Goal: Task Accomplishment & Management: Manage account settings

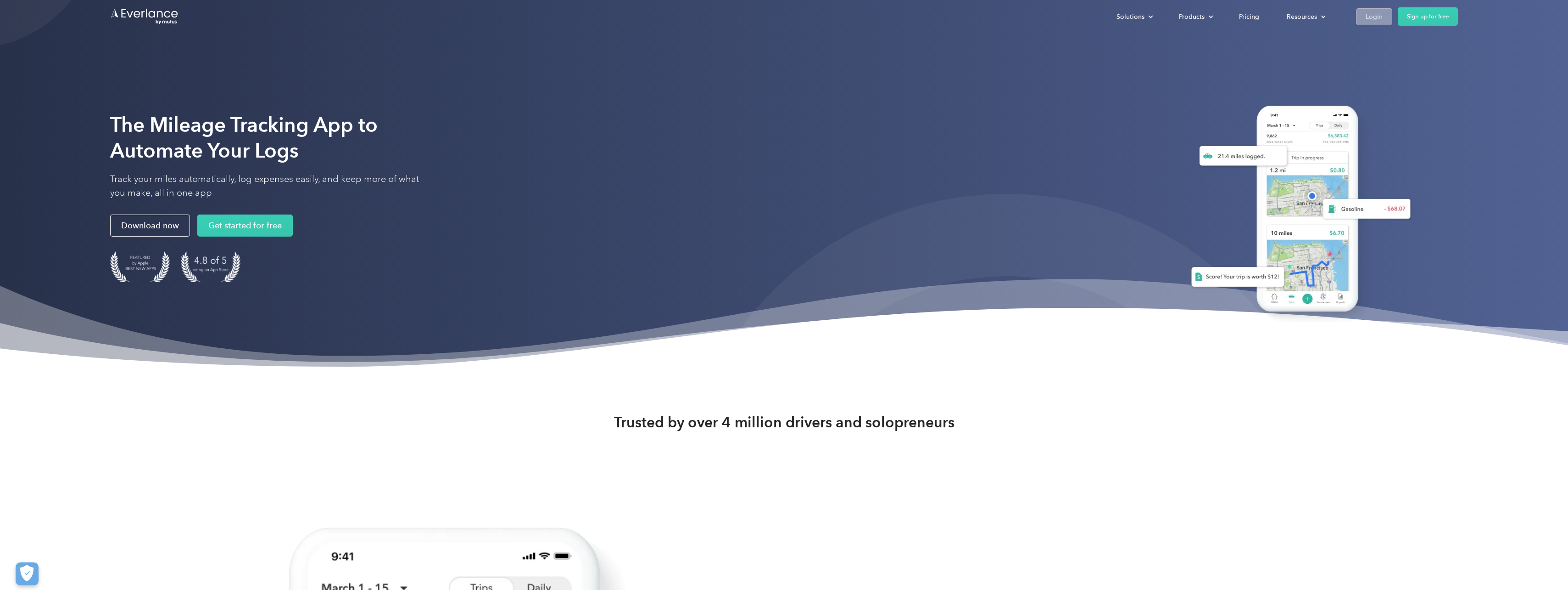
click at [1375, 18] on div "Login" at bounding box center [1374, 16] width 17 height 12
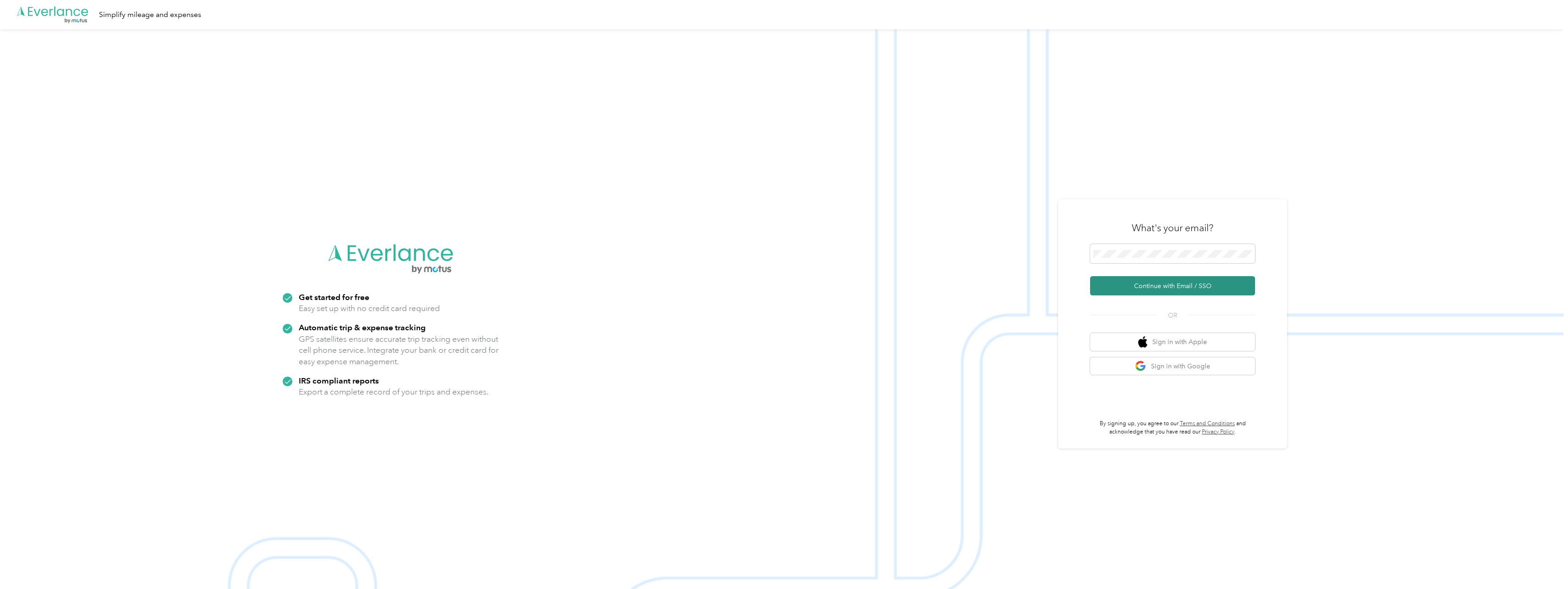
click at [1167, 285] on button "Continue with Email / SSO" at bounding box center [1172, 286] width 165 height 19
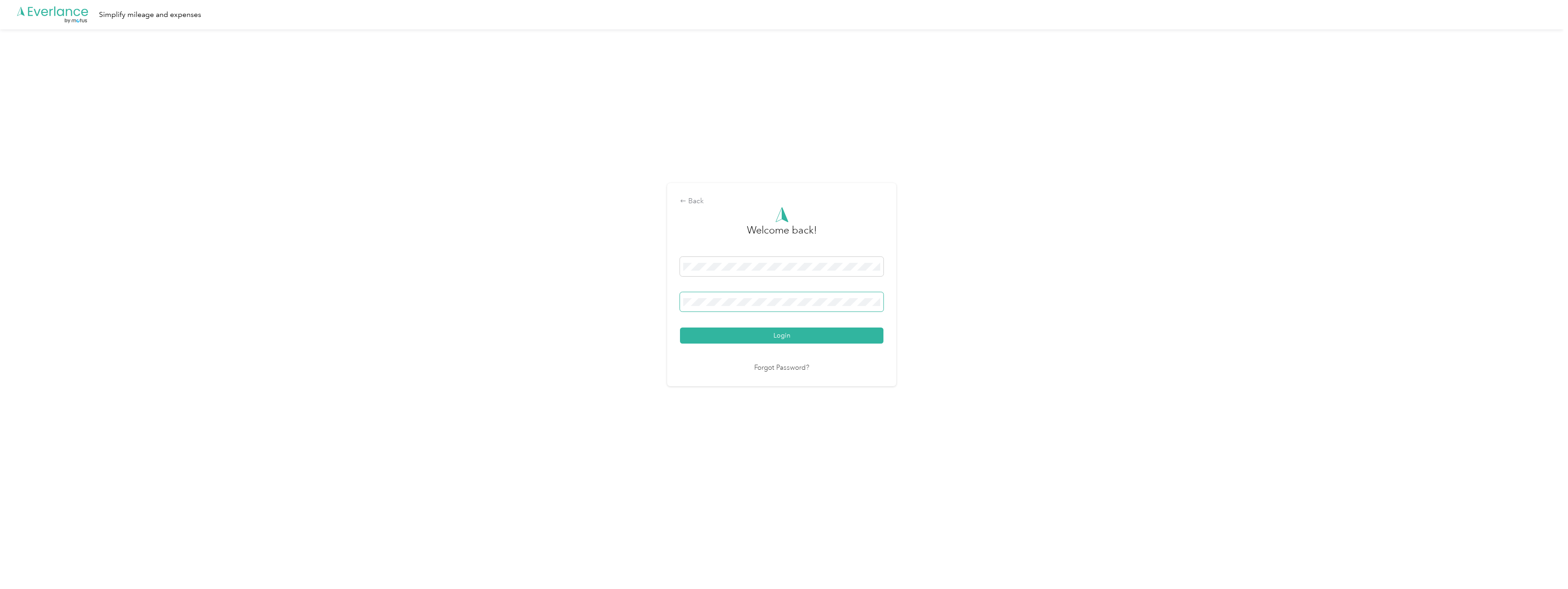
click at [680, 327] on button "Login" at bounding box center [782, 335] width 203 height 16
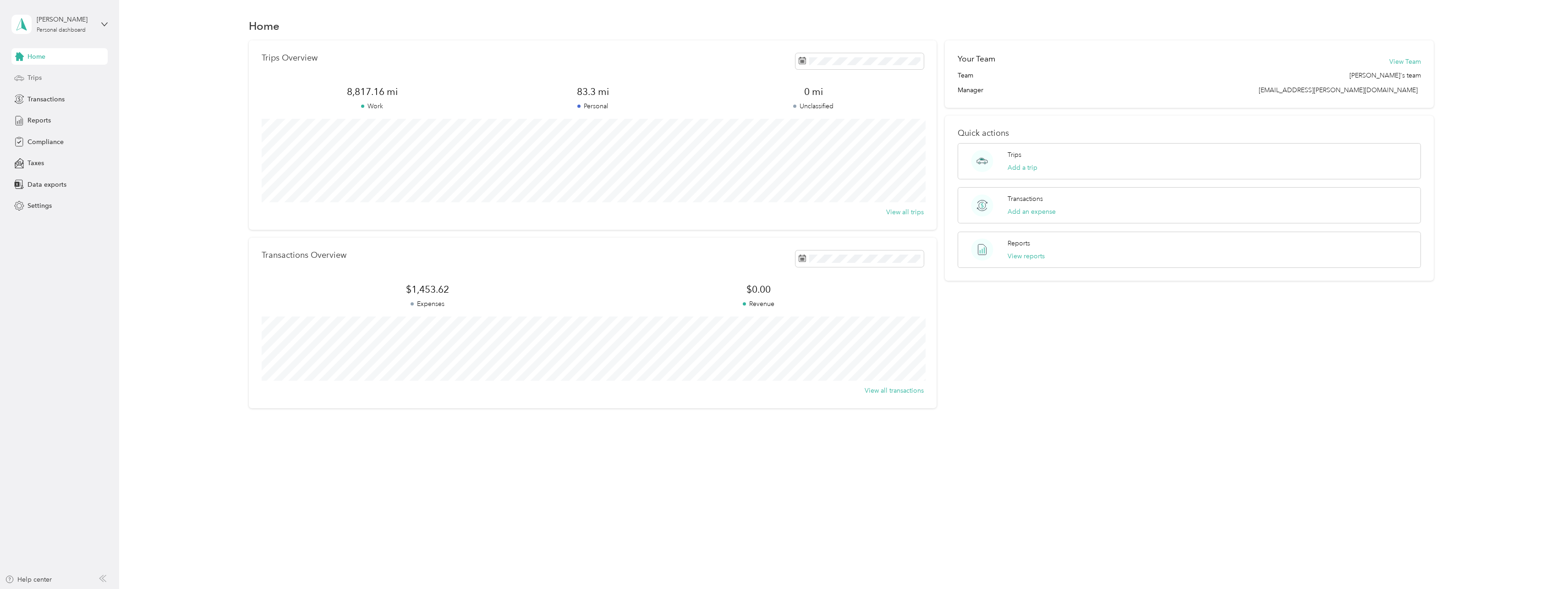
click at [32, 79] on span "Trips" at bounding box center [34, 78] width 14 height 10
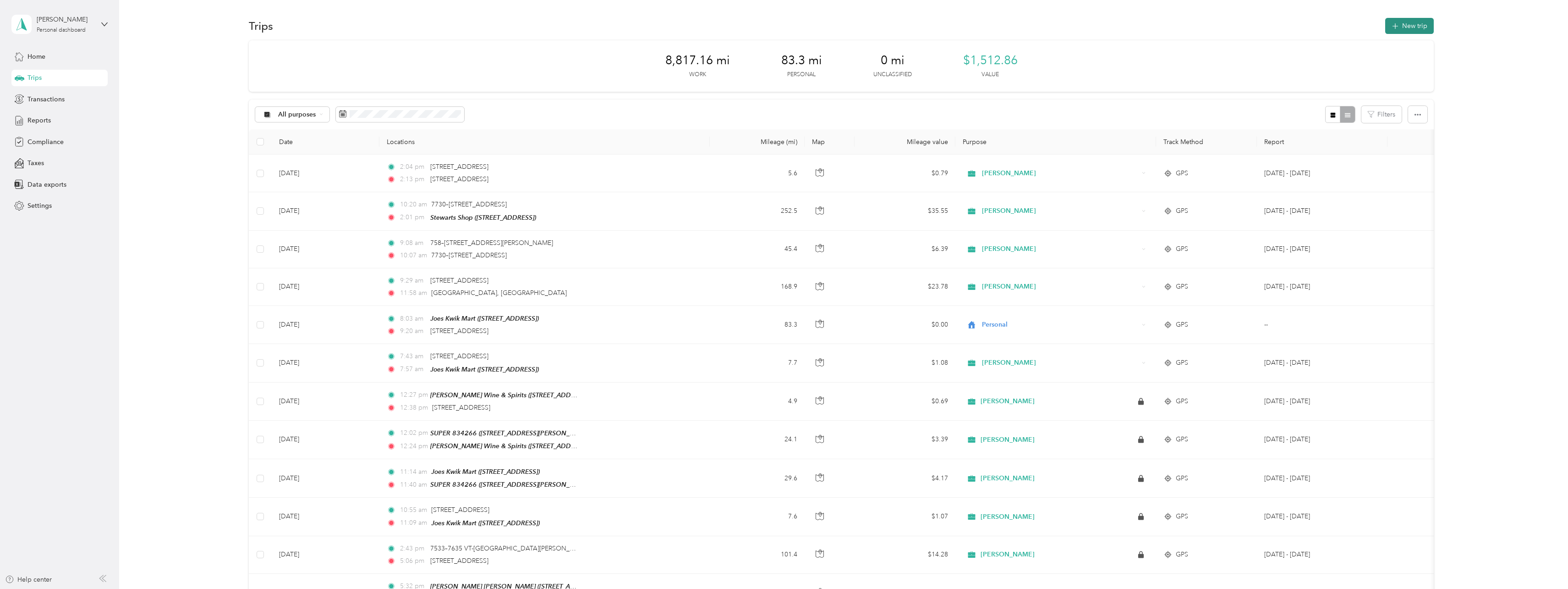
click at [1405, 21] on button "New trip" at bounding box center [1410, 26] width 49 height 16
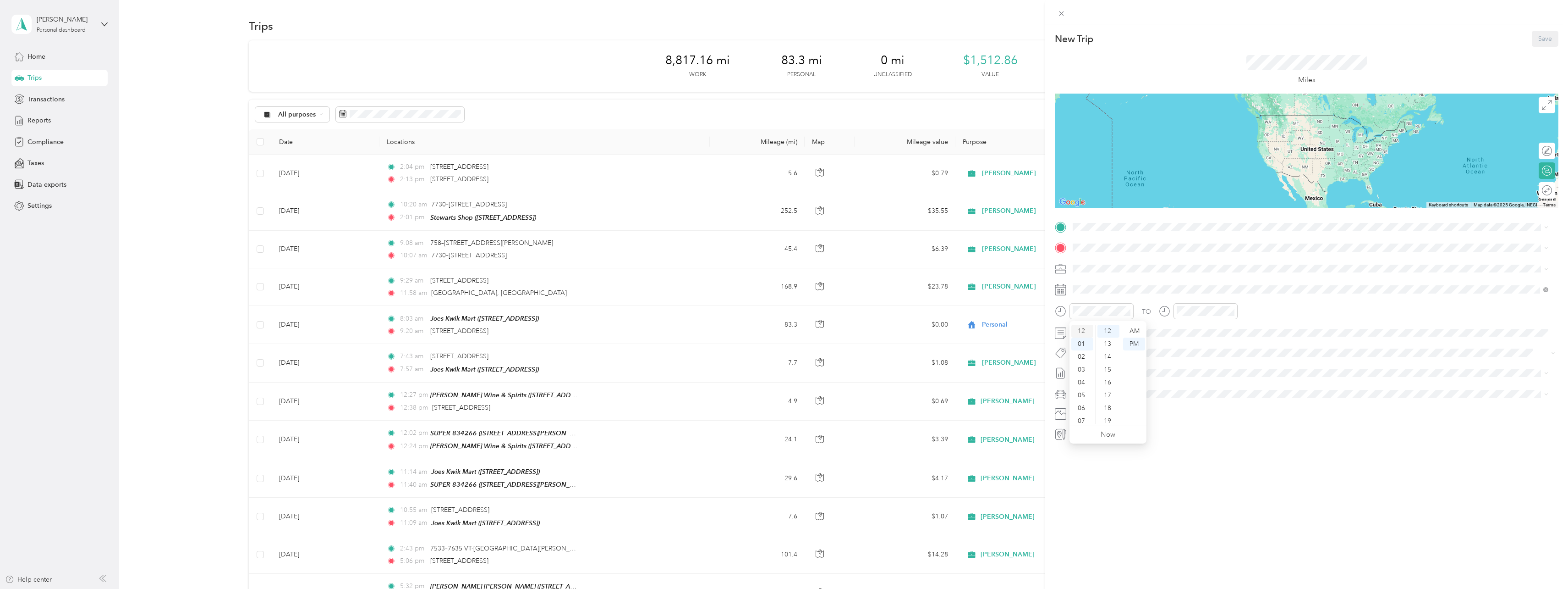
click at [1085, 331] on div "12" at bounding box center [1082, 331] width 22 height 13
click at [1110, 369] on div "15" at bounding box center [1108, 369] width 22 height 13
click at [1345, 317] on div "TO" at bounding box center [1306, 314] width 503 height 23
click at [1128, 417] on div "24" at bounding box center [1127, 416] width 12 height 12
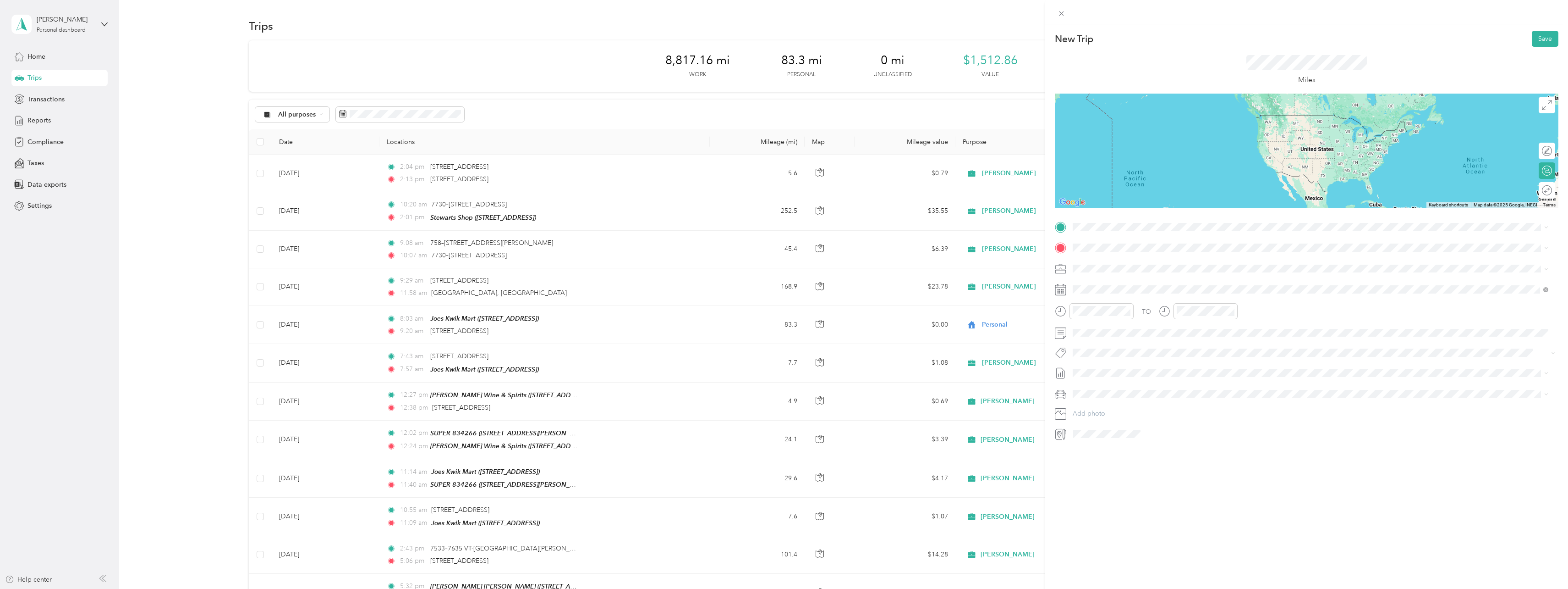
click at [990, 324] on div "New Trip Save This trip cannot be edited because it is either under review, app…" at bounding box center [784, 294] width 1568 height 589
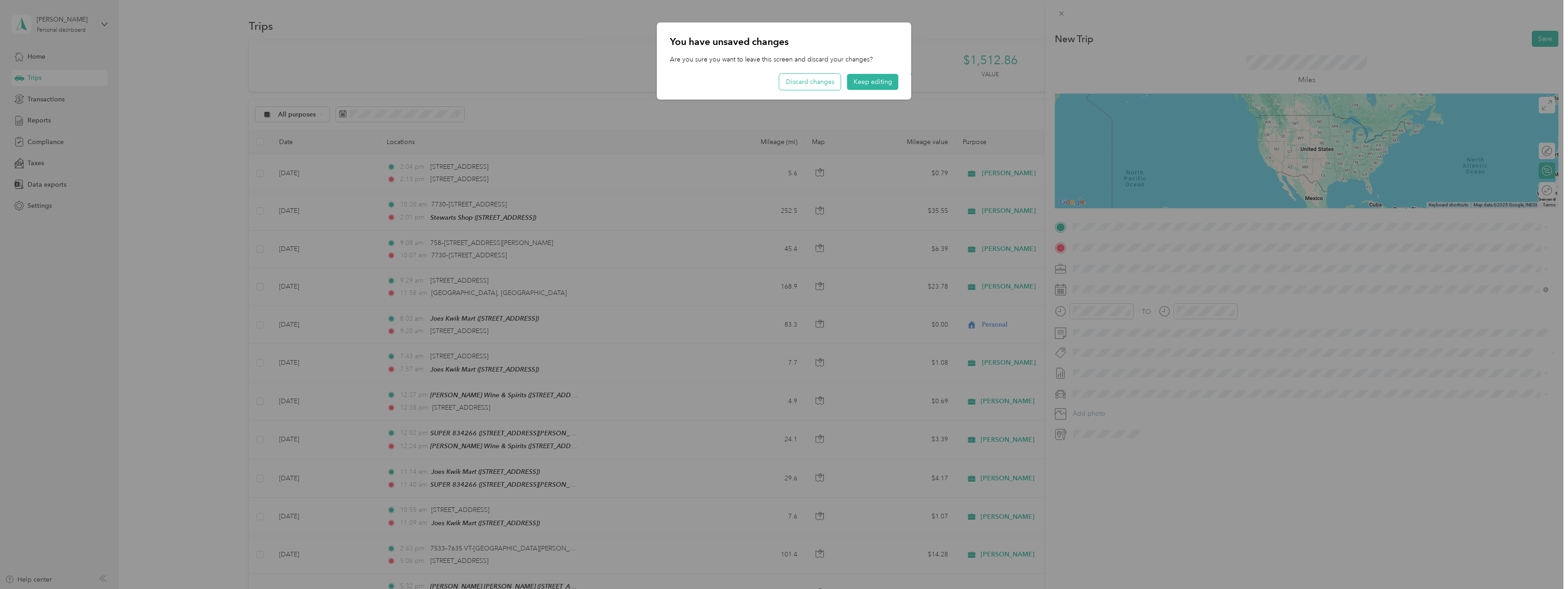
click at [821, 79] on button "Discard changes" at bounding box center [810, 82] width 61 height 16
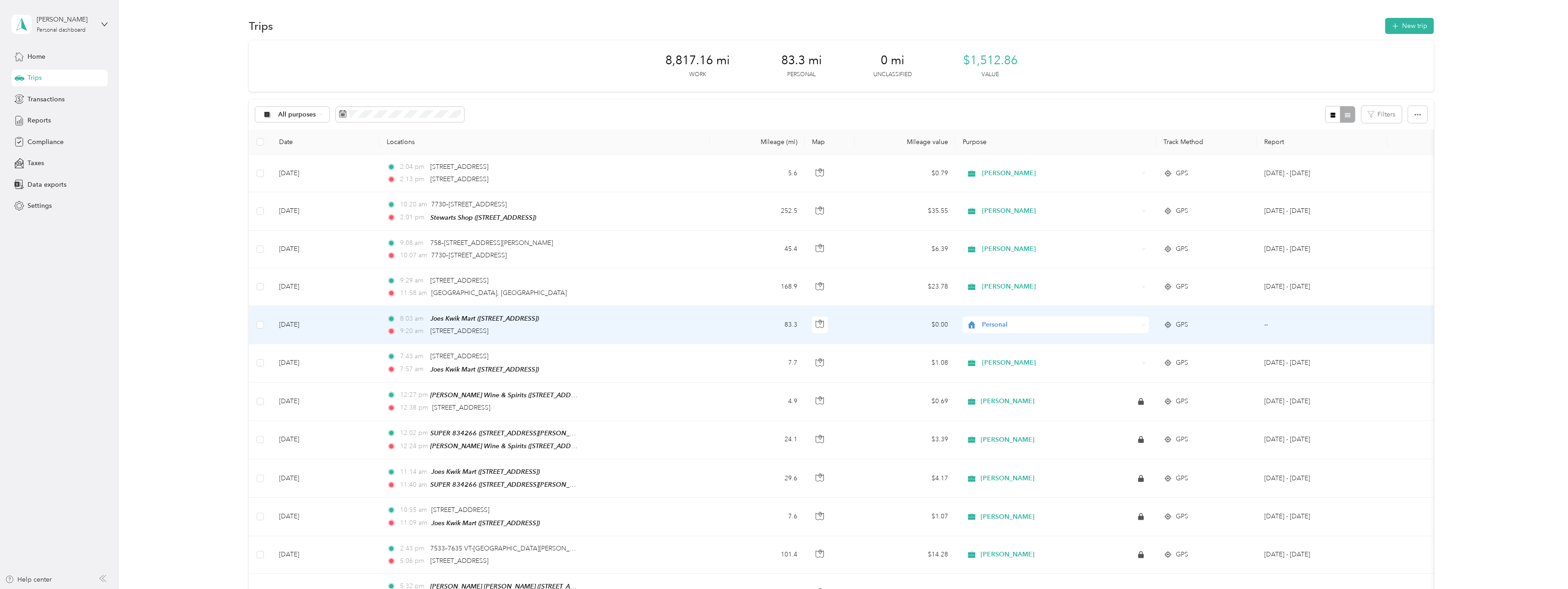
drag, startPoint x: 994, startPoint y: 321, endPoint x: 1113, endPoint y: 268, distance: 130.3
click at [1113, 268] on td "[PERSON_NAME]" at bounding box center [1056, 287] width 201 height 38
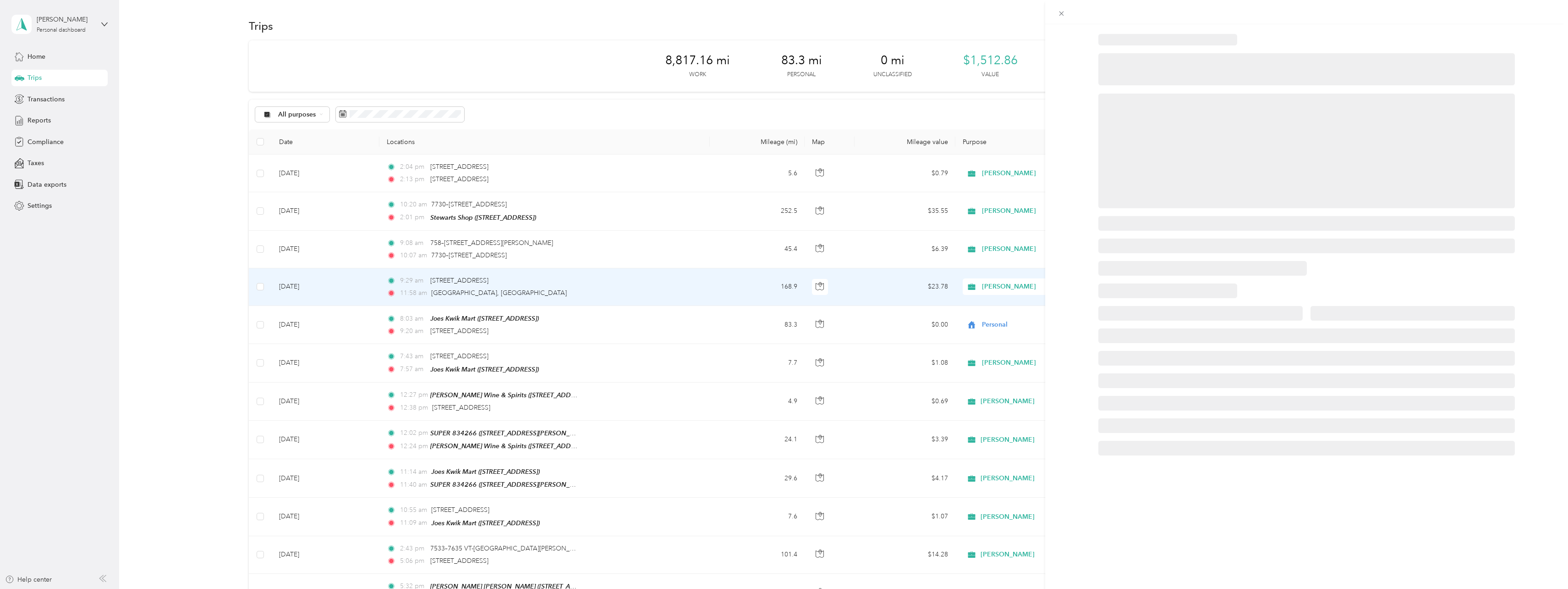
click at [981, 323] on div at bounding box center [784, 294] width 1568 height 589
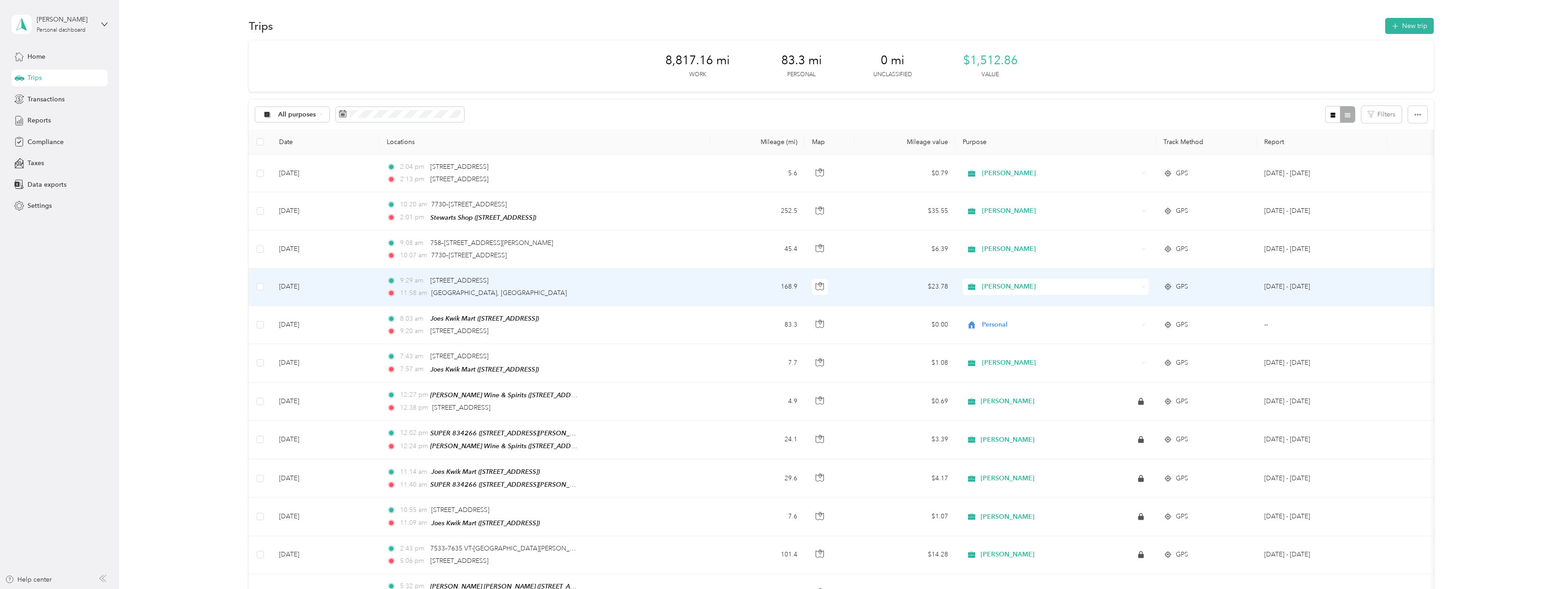
click at [981, 588] on div at bounding box center [782, 589] width 1563 height 0
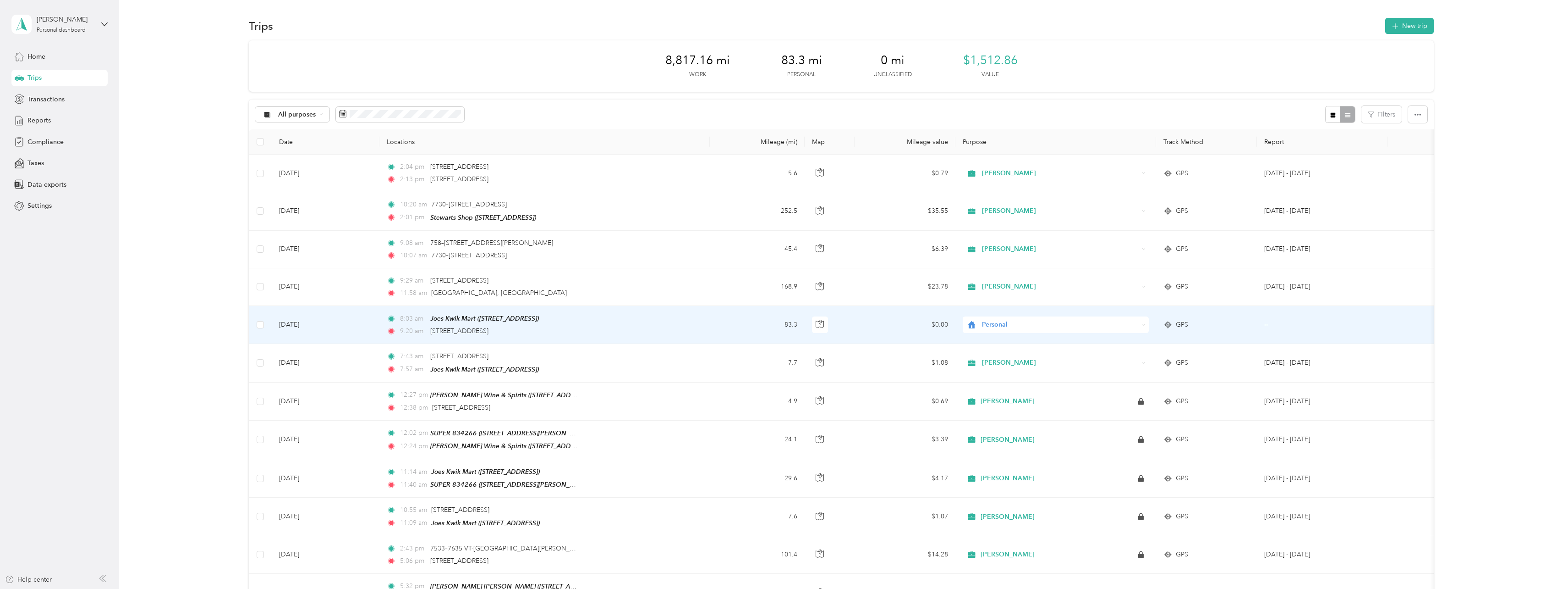
click at [975, 323] on icon at bounding box center [971, 325] width 12 height 7
click at [990, 343] on li "[PERSON_NAME]" at bounding box center [1055, 339] width 186 height 16
click at [984, 323] on span "Personal" at bounding box center [1060, 325] width 156 height 10
click at [987, 340] on span "[PERSON_NAME]" at bounding box center [1063, 340] width 157 height 10
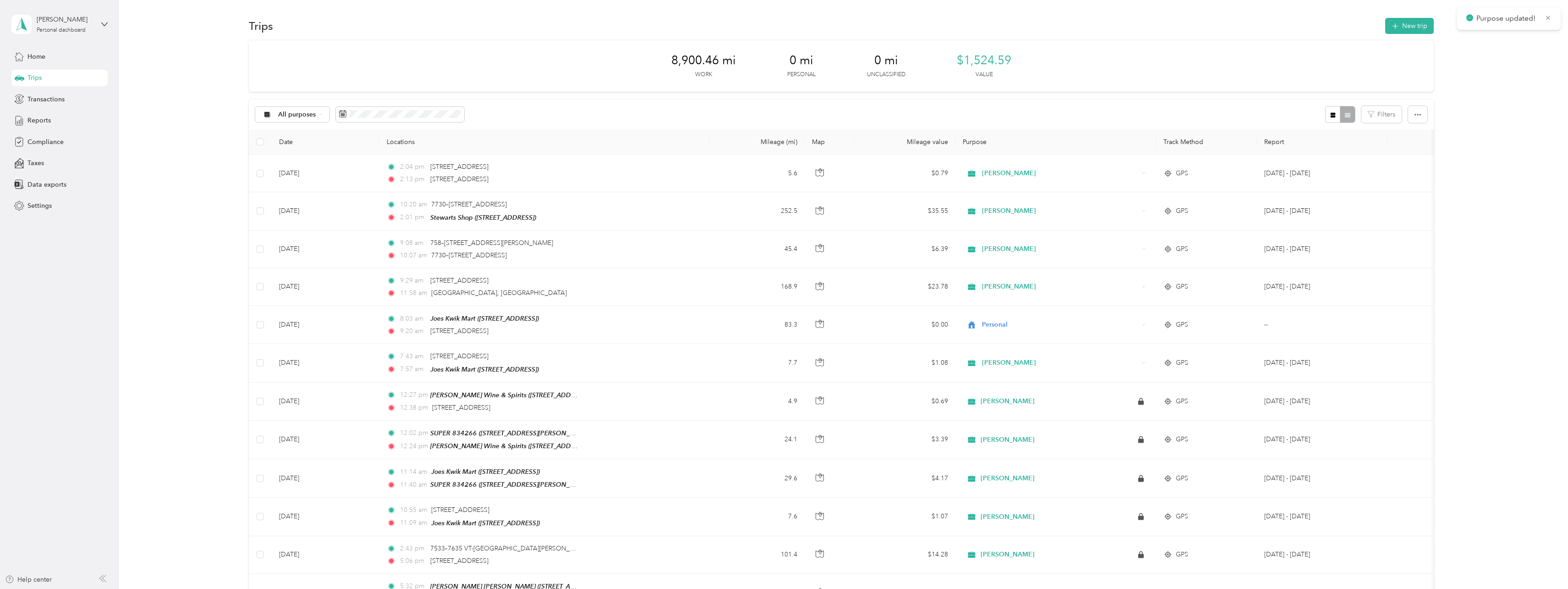
click at [1416, 23] on button "New trip" at bounding box center [1410, 26] width 49 height 16
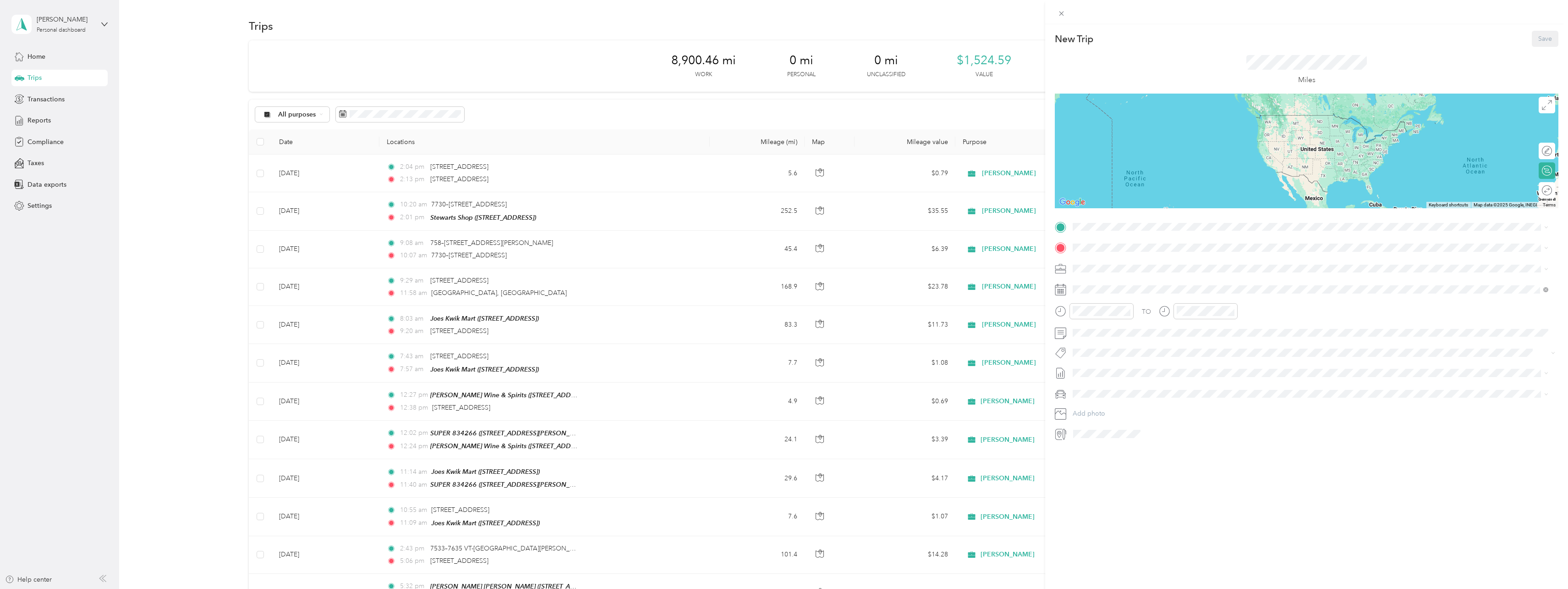
drag, startPoint x: 452, startPoint y: 293, endPoint x: 581, endPoint y: 286, distance: 129.2
click at [585, 284] on div "New Trip Save This trip cannot be edited because it is either under review, app…" at bounding box center [784, 294] width 1568 height 589
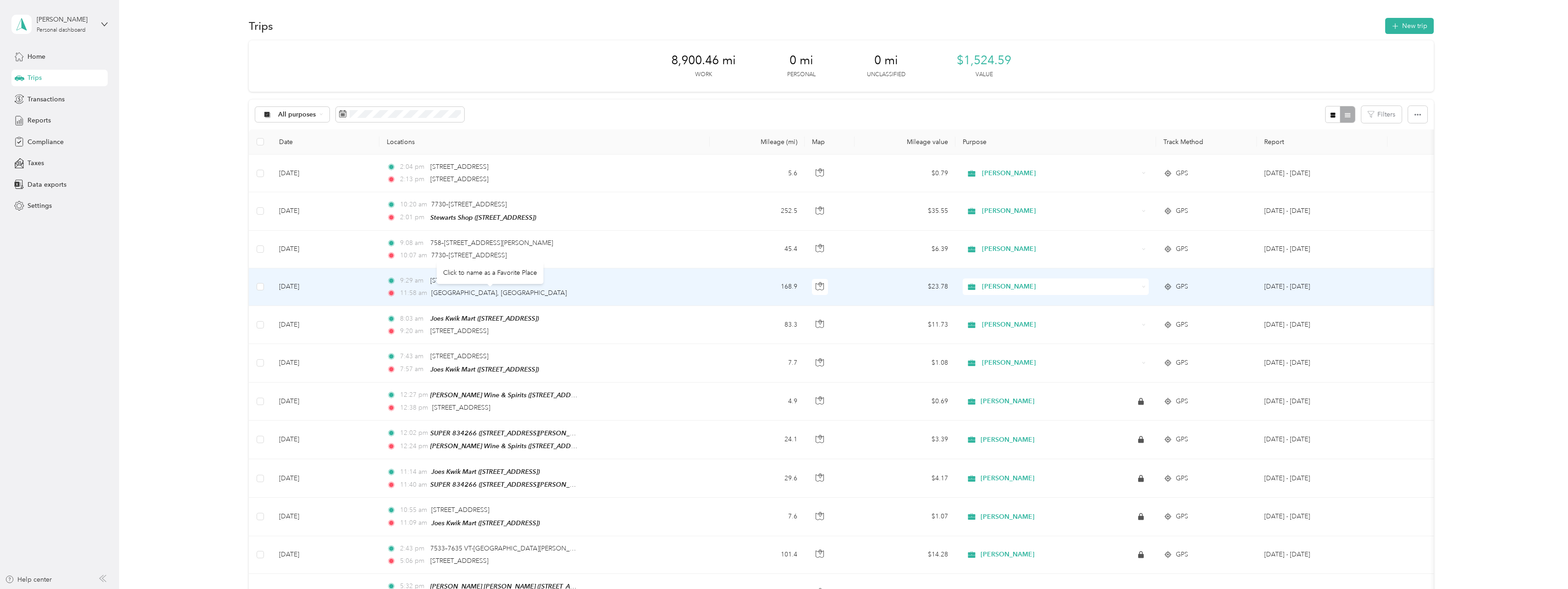
drag, startPoint x: 551, startPoint y: 294, endPoint x: 433, endPoint y: 296, distance: 118.0
click at [433, 296] on div "11:58 am [GEOGRAPHIC_DATA], [GEOGRAPHIC_DATA]" at bounding box center [483, 293] width 192 height 10
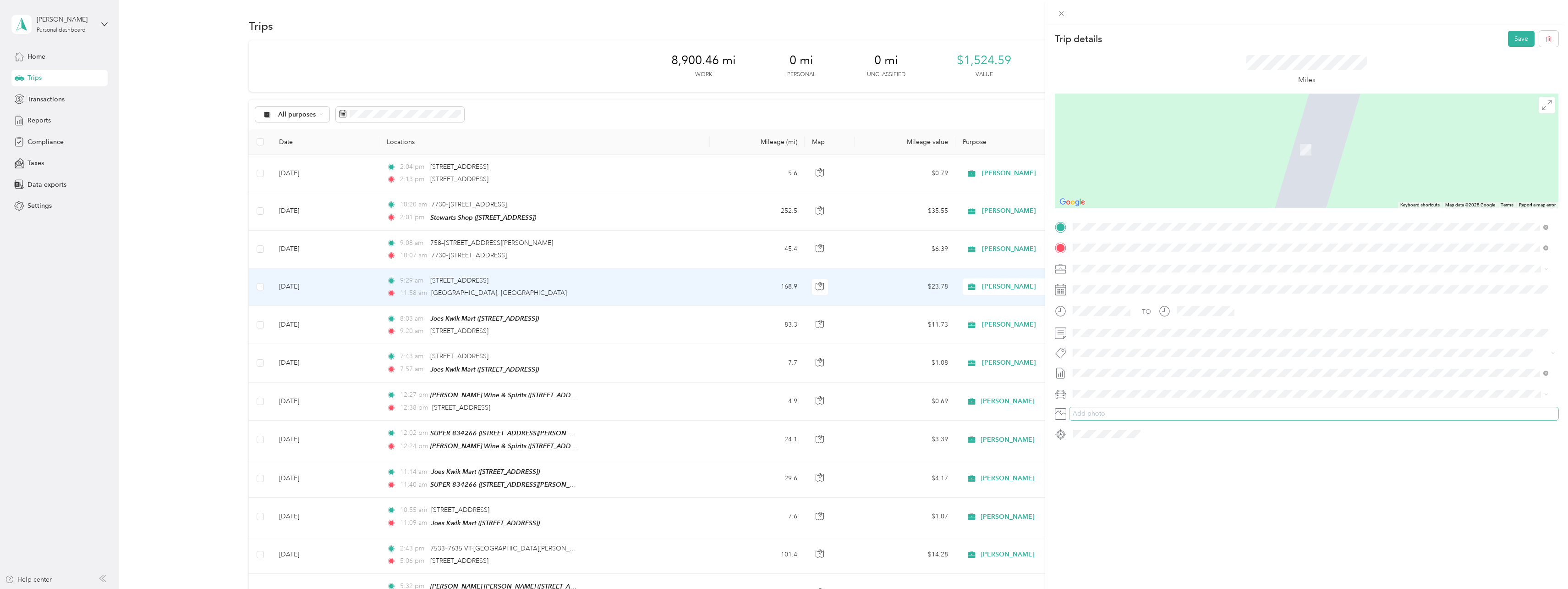
click at [1263, 412] on button "Add photo" at bounding box center [1314, 413] width 489 height 13
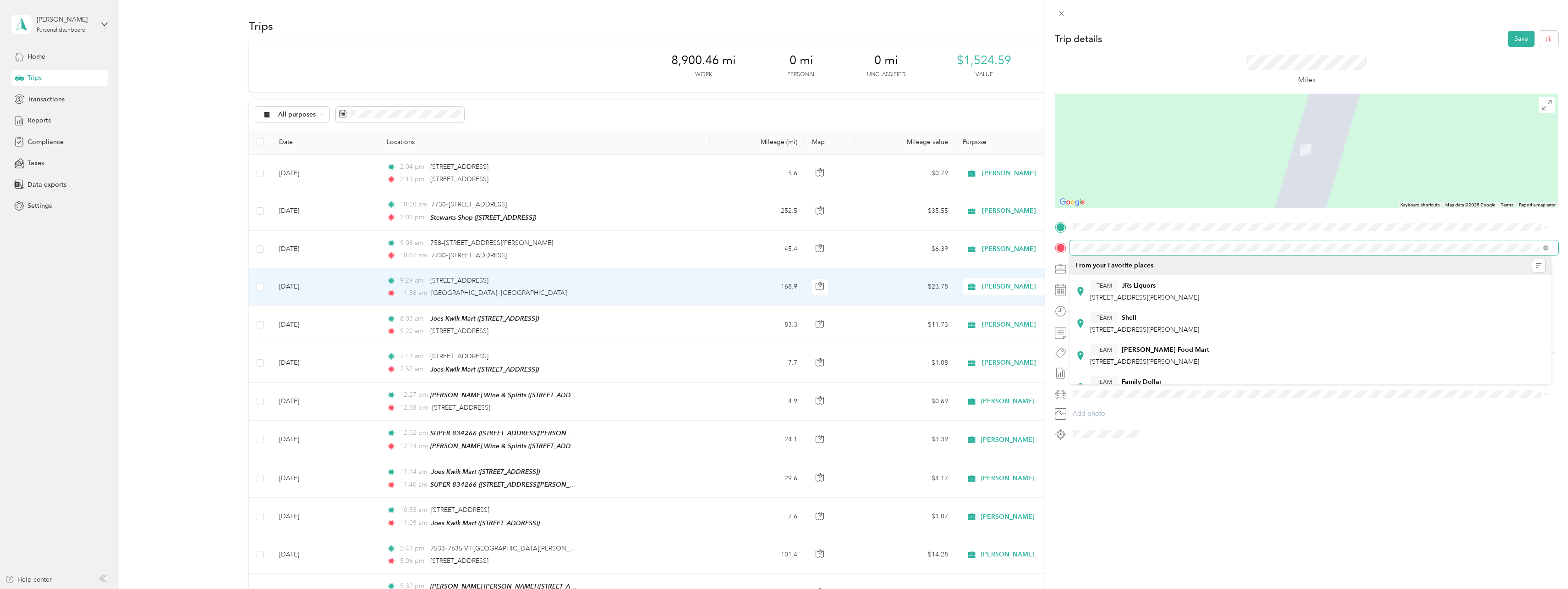
click at [1053, 240] on form "Trip details Save This trip cannot be edited because it is either under review,…" at bounding box center [1306, 236] width 523 height 411
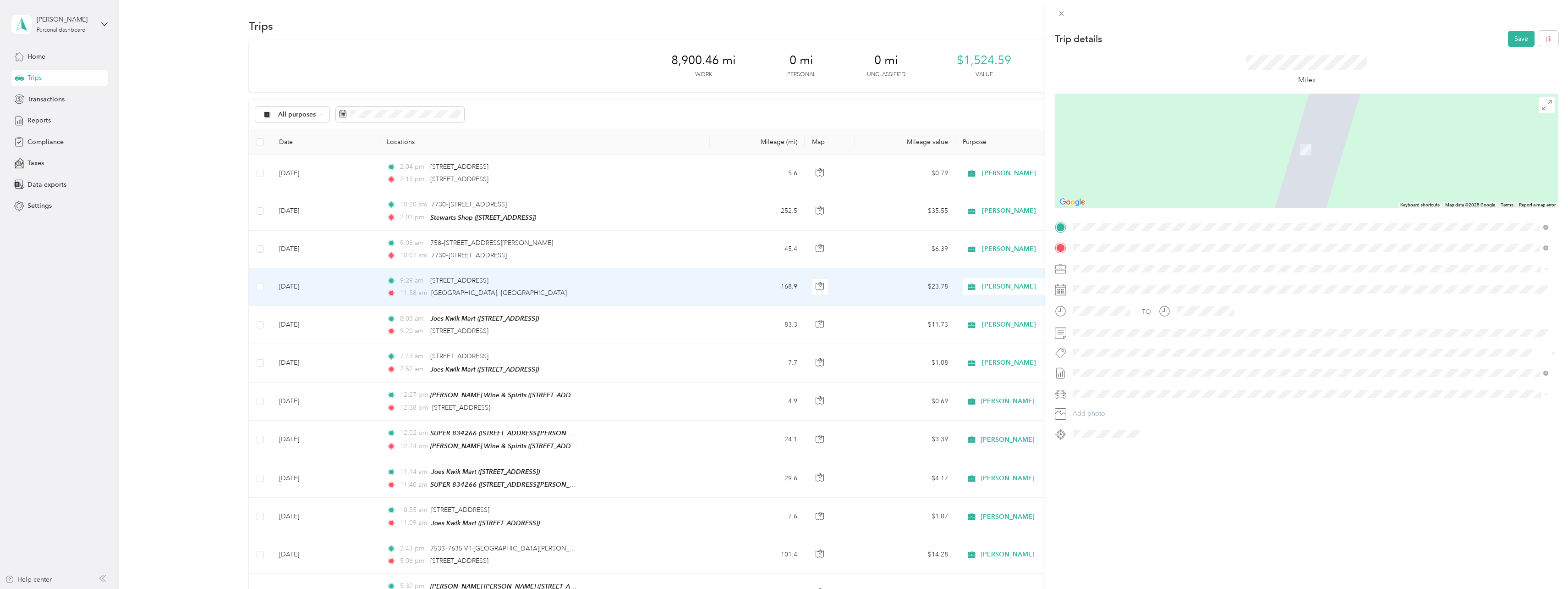
click at [1224, 387] on div "TO Add photo" at bounding box center [1306, 331] width 503 height 222
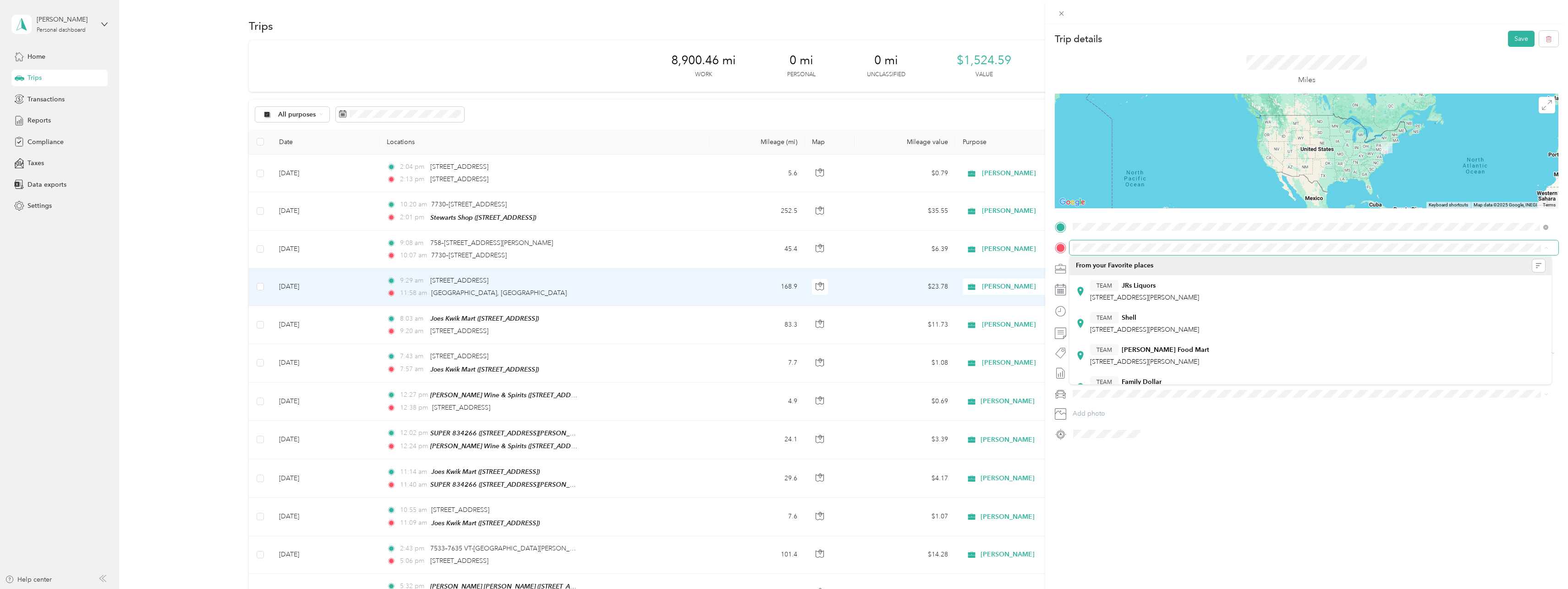
click at [1142, 263] on span "Forked River [US_STATE], [GEOGRAPHIC_DATA]" at bounding box center [1141, 264] width 103 height 16
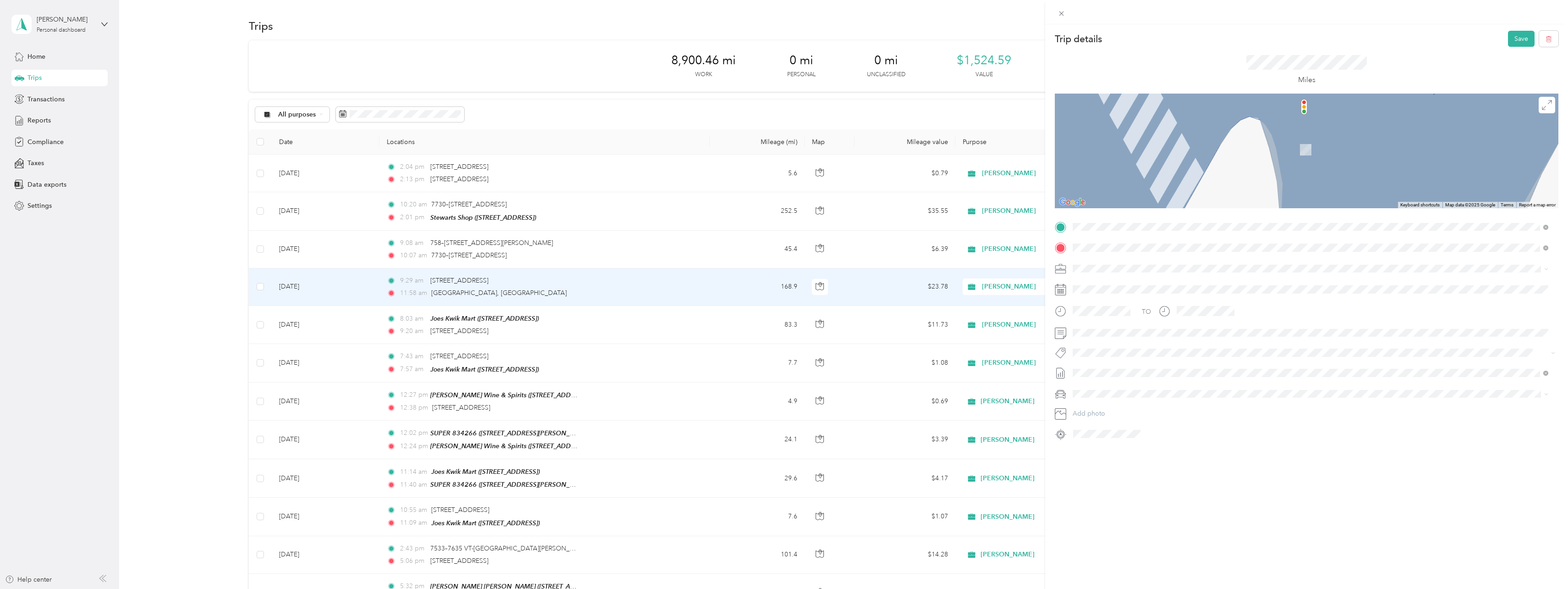
click at [1157, 283] on span "[STREET_ADDRESS][PERSON_NAME][US_STATE]" at bounding box center [1161, 281] width 142 height 9
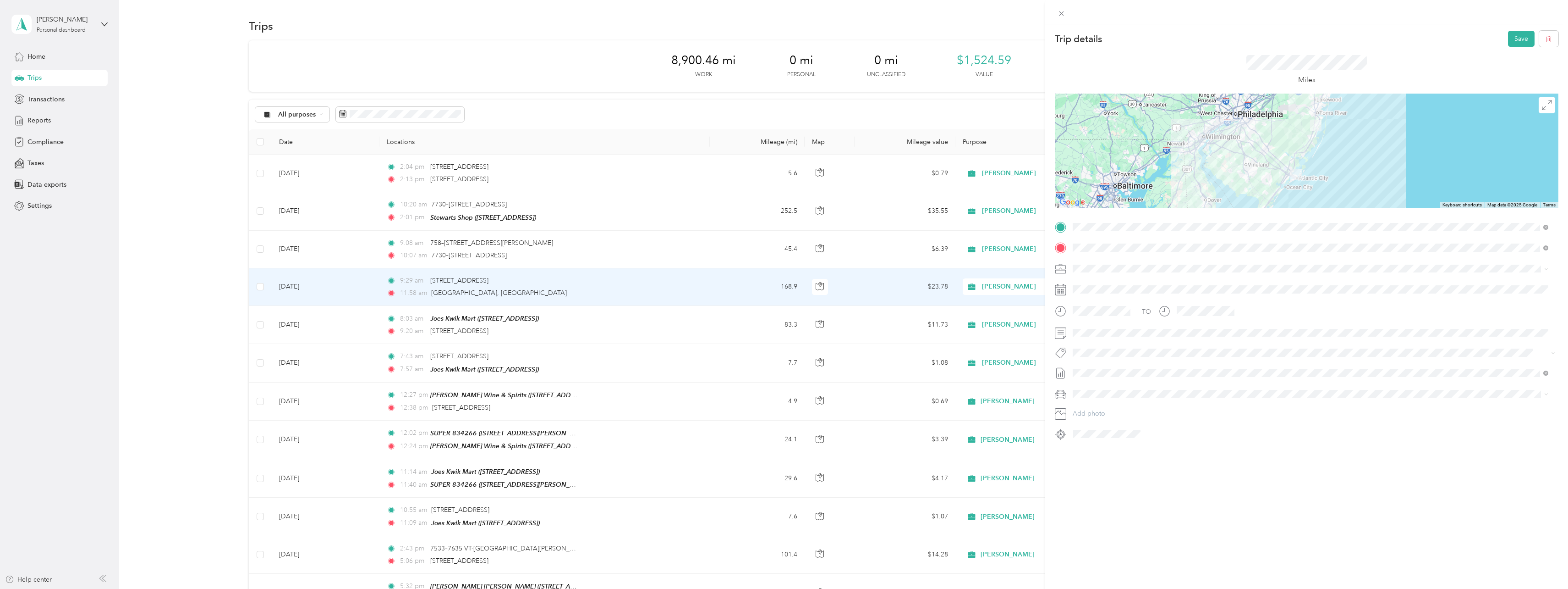
click at [95, 297] on div "Trip details Save This trip cannot be edited because it is either under review,…" at bounding box center [784, 294] width 1568 height 589
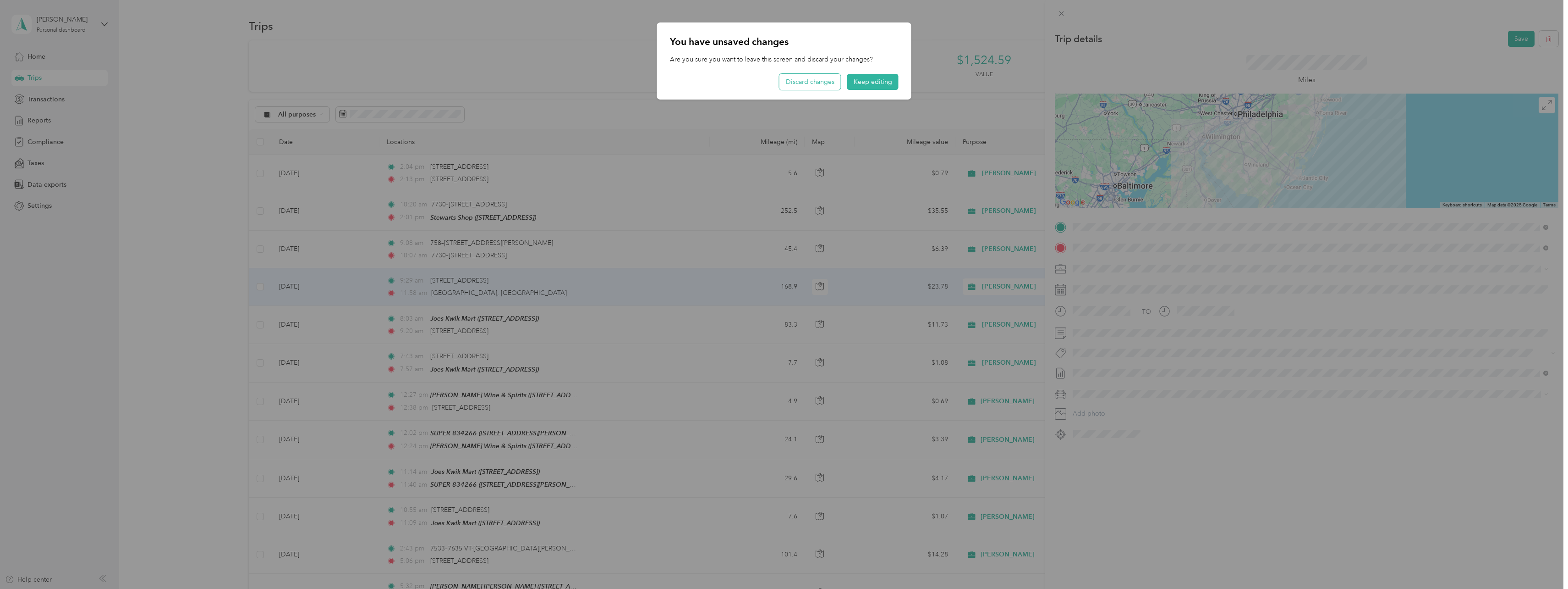
click at [815, 82] on button "Discard changes" at bounding box center [810, 82] width 61 height 16
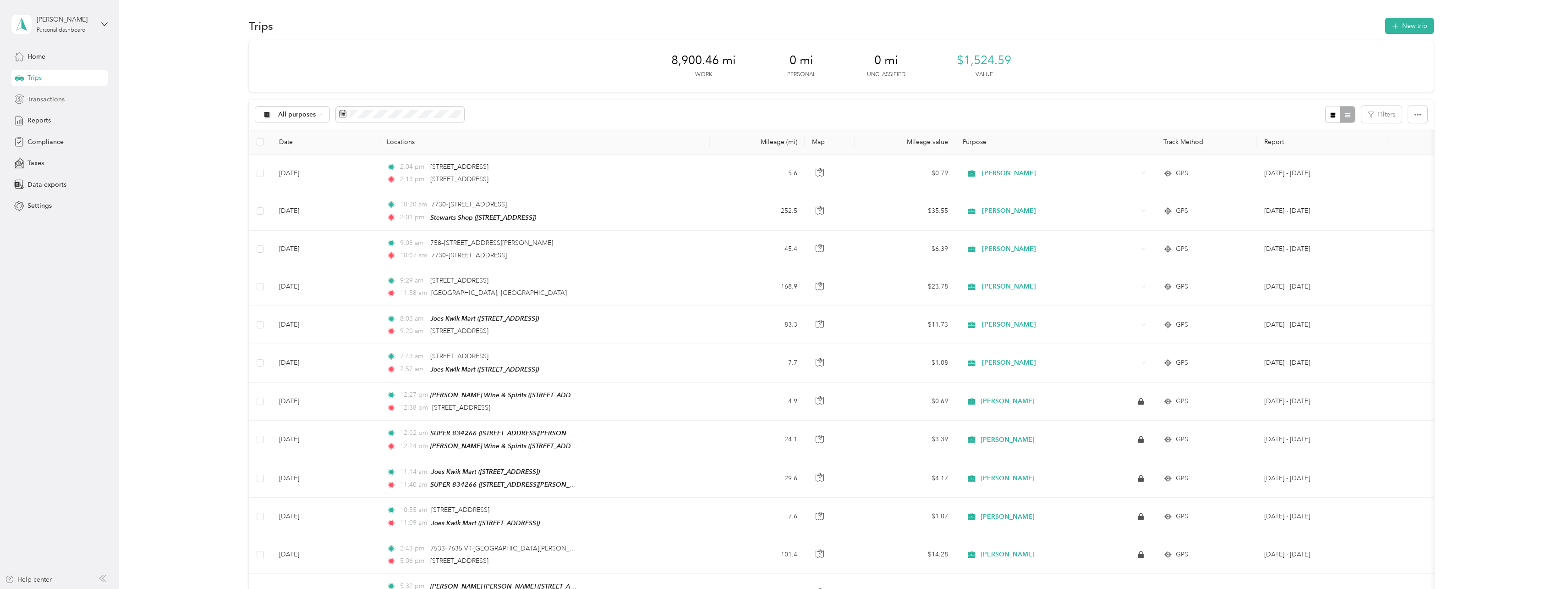
click at [45, 101] on span "Transactions" at bounding box center [46, 99] width 37 height 10
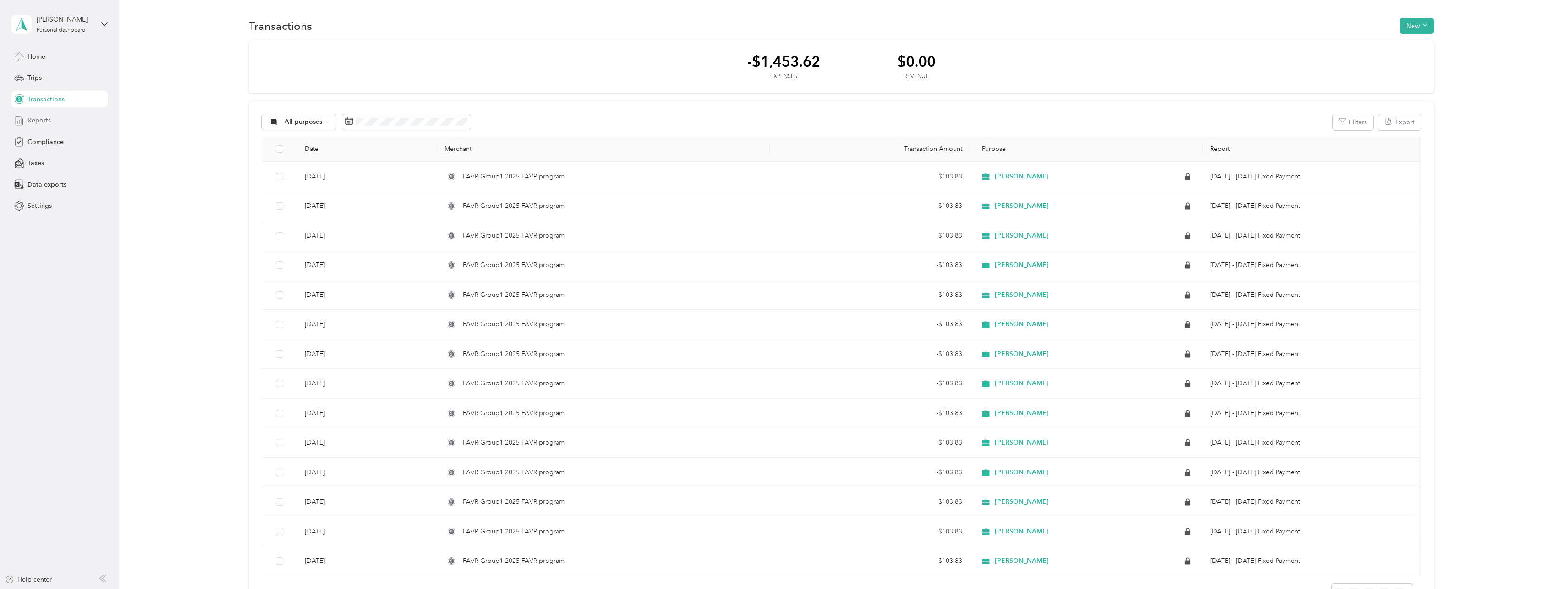
click at [45, 117] on span "Reports" at bounding box center [39, 121] width 23 height 10
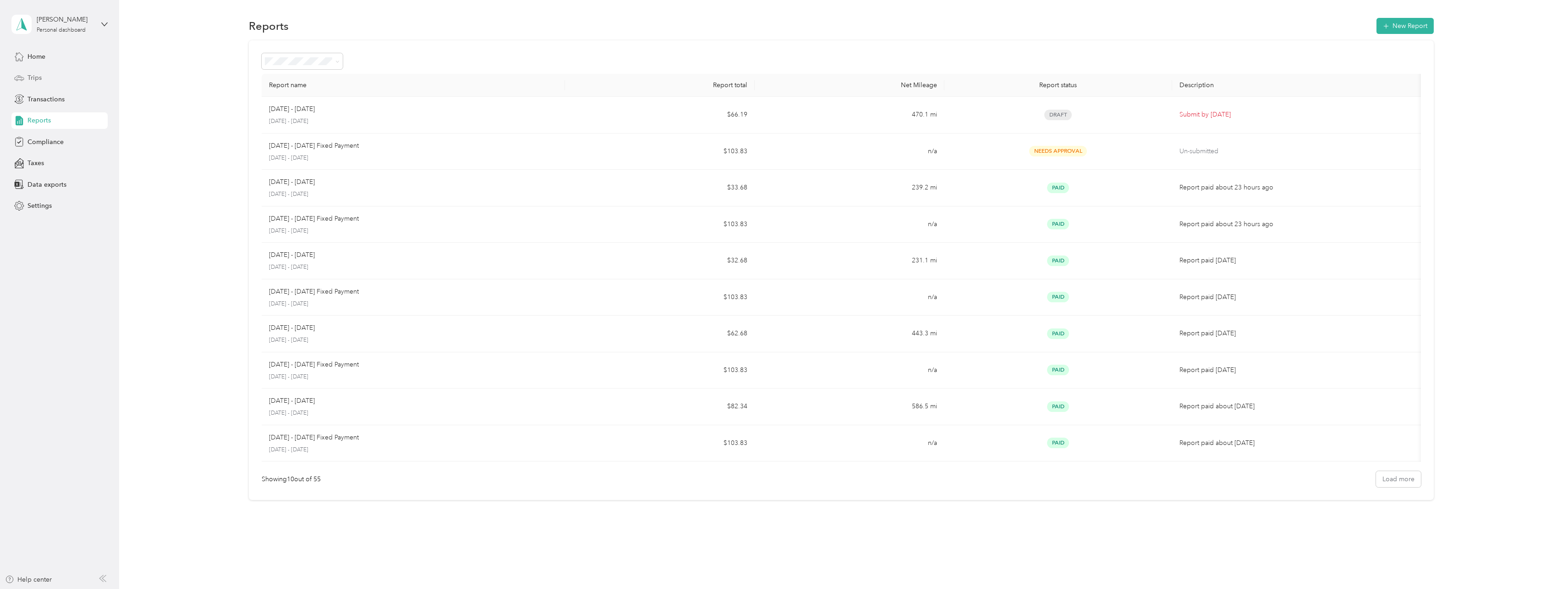
click at [33, 77] on span "Trips" at bounding box center [34, 78] width 14 height 10
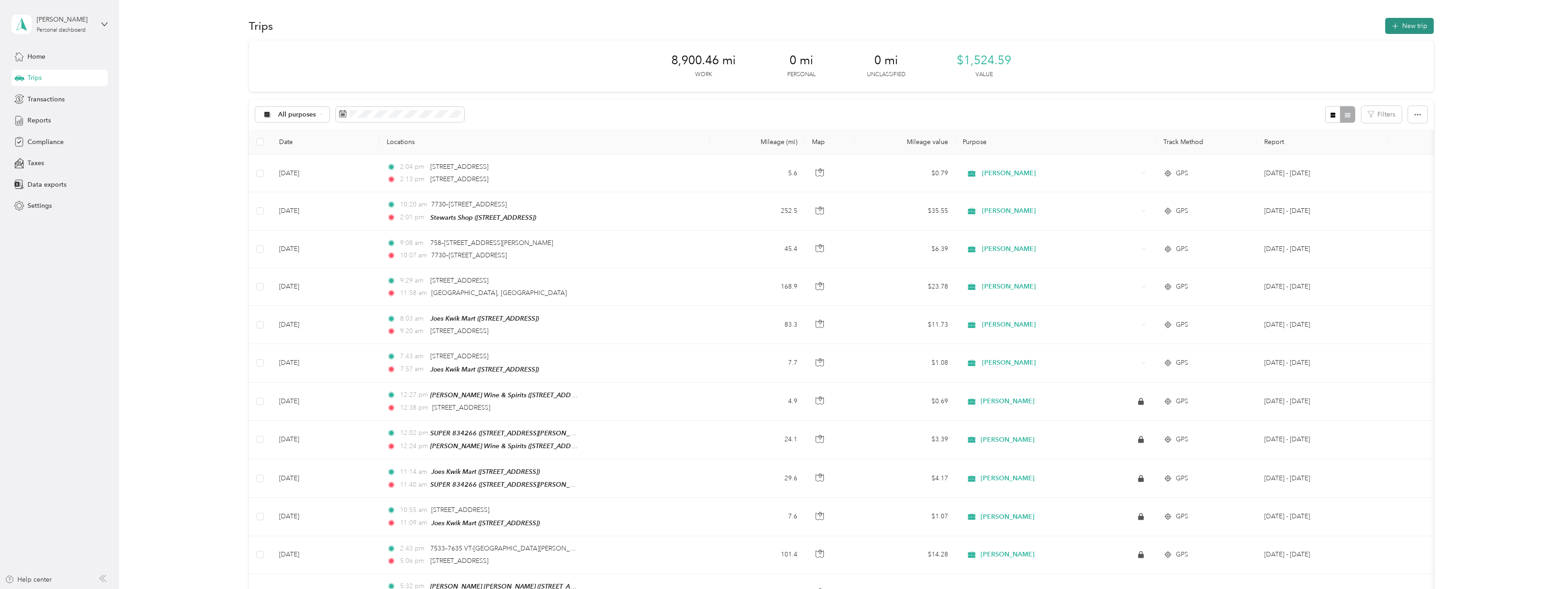
click at [1402, 27] on button "New trip" at bounding box center [1410, 26] width 49 height 16
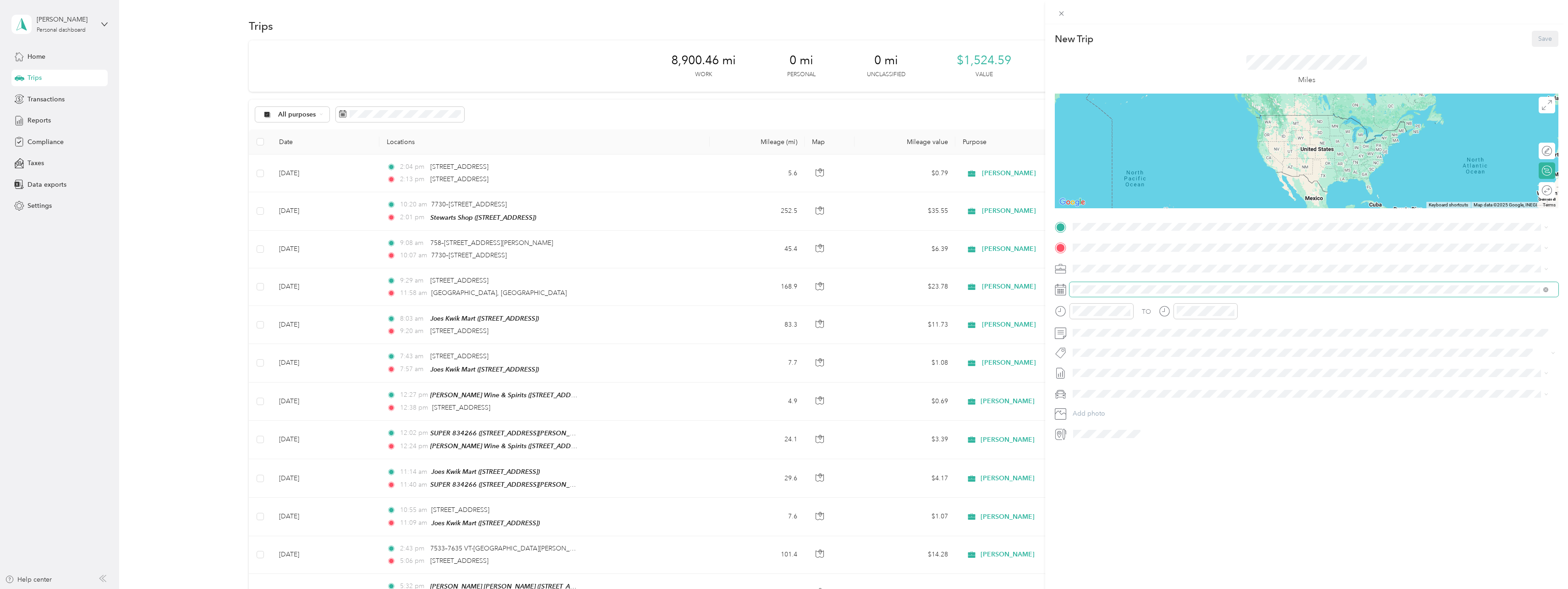
click at [1091, 283] on span at bounding box center [1314, 289] width 489 height 15
click at [1057, 289] on icon at bounding box center [1060, 289] width 12 height 12
click at [1068, 285] on div at bounding box center [1306, 289] width 503 height 15
click at [1061, 286] on icon at bounding box center [1060, 289] width 12 height 12
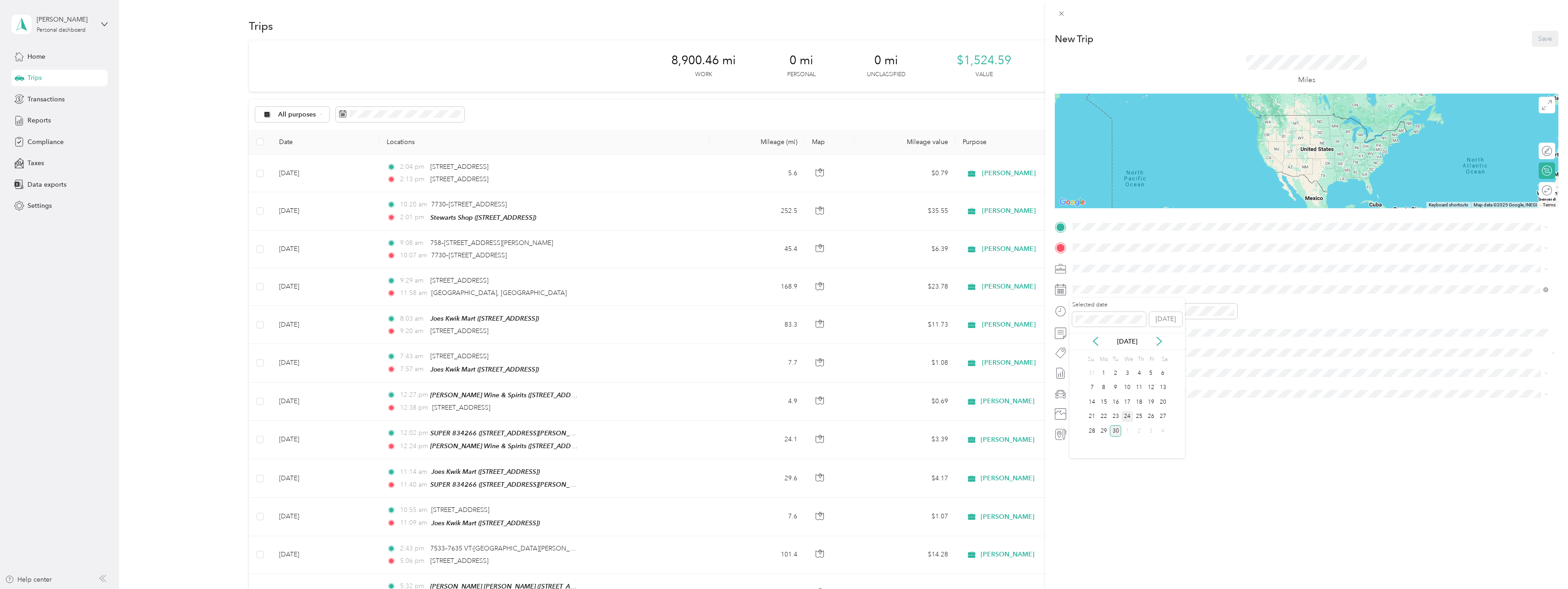
click at [1129, 415] on div "24" at bounding box center [1127, 416] width 12 height 12
click at [1110, 335] on div "15" at bounding box center [1108, 338] width 22 height 13
click at [1087, 327] on div "12" at bounding box center [1082, 331] width 22 height 13
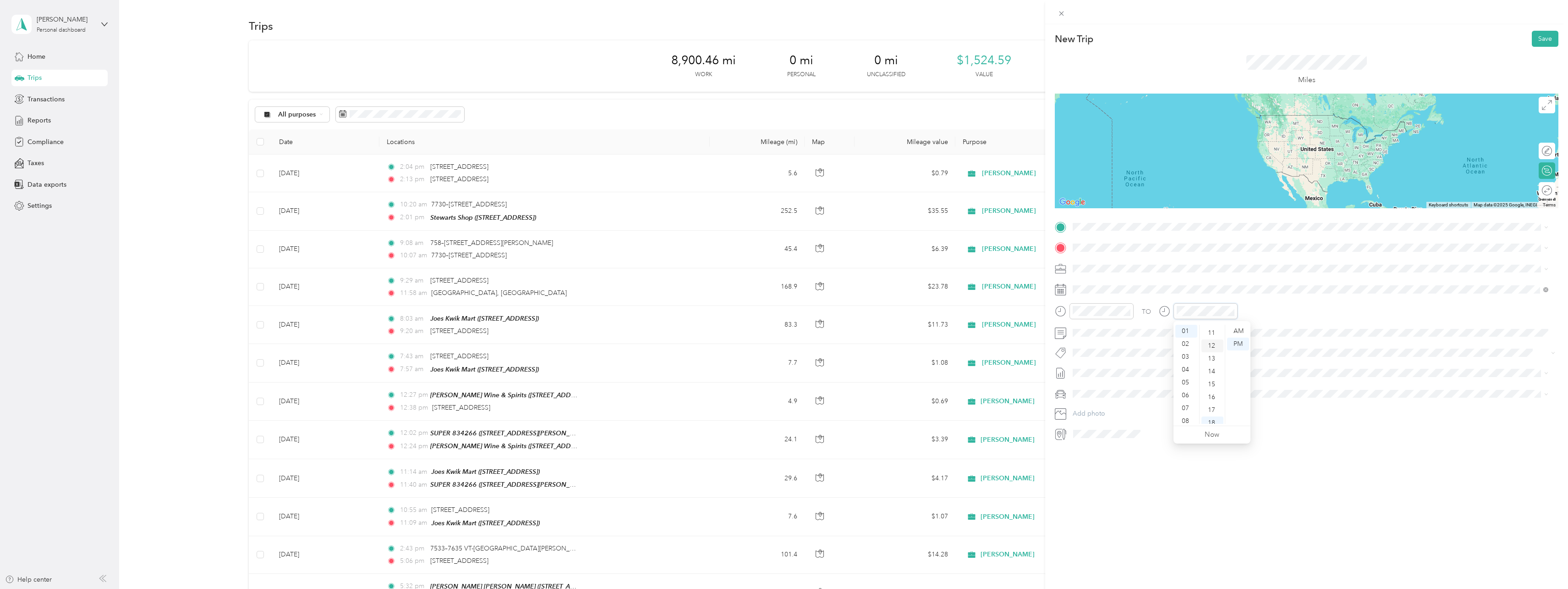
scroll to position [94, 0]
click at [1209, 351] on div "09" at bounding box center [1213, 353] width 22 height 13
click at [551, 292] on div "New Trip Save This trip cannot be edited because it is either under review, app…" at bounding box center [784, 294] width 1568 height 589
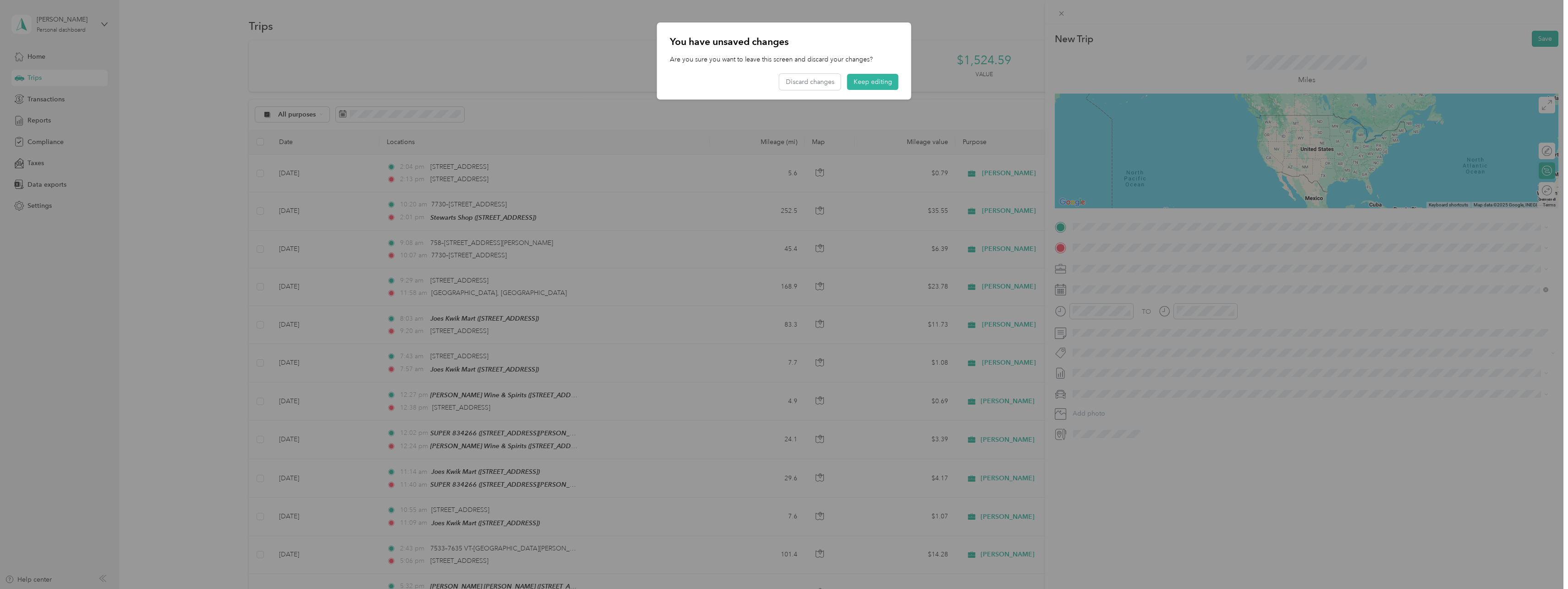
drag, startPoint x: 1129, startPoint y: 101, endPoint x: 1175, endPoint y: 64, distance: 59.0
click at [1150, 86] on div at bounding box center [784, 294] width 1568 height 589
click at [1176, 60] on div at bounding box center [784, 294] width 1568 height 589
drag, startPoint x: 680, startPoint y: 345, endPoint x: 677, endPoint y: 340, distance: 5.8
click at [681, 345] on div at bounding box center [784, 294] width 1568 height 589
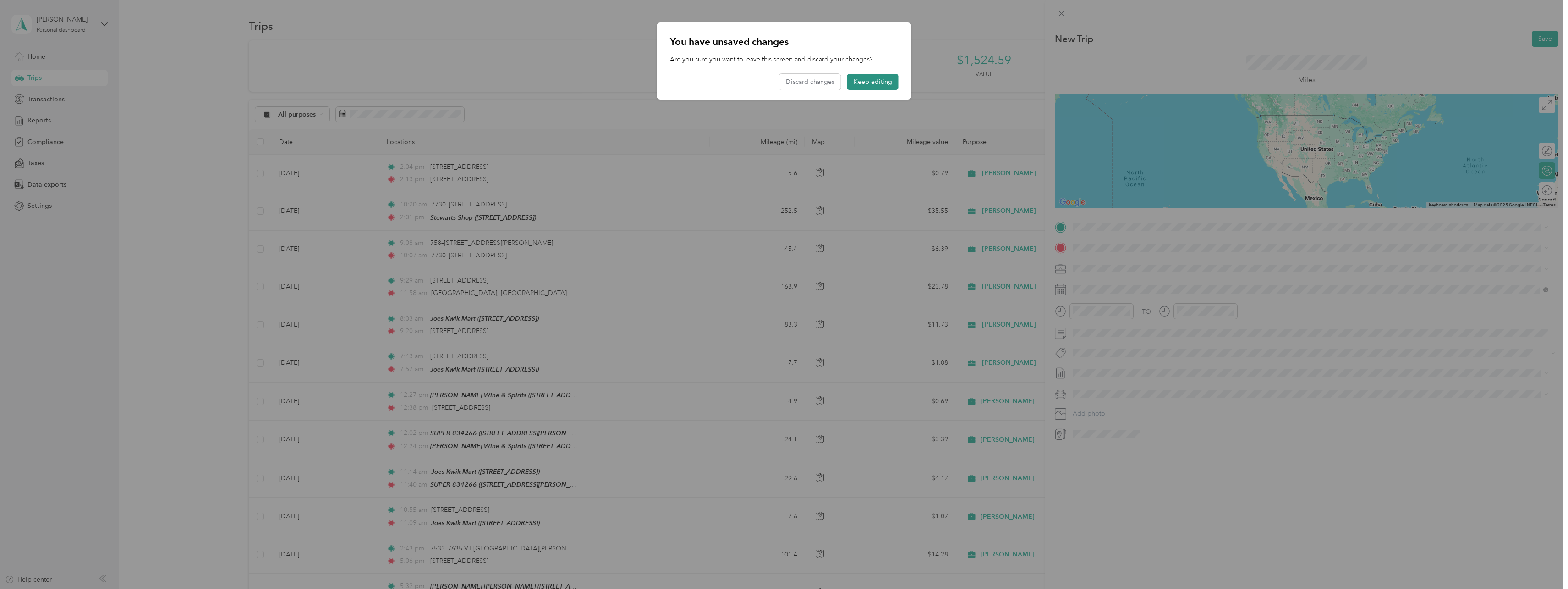
click at [885, 82] on button "Keep editing" at bounding box center [873, 82] width 51 height 16
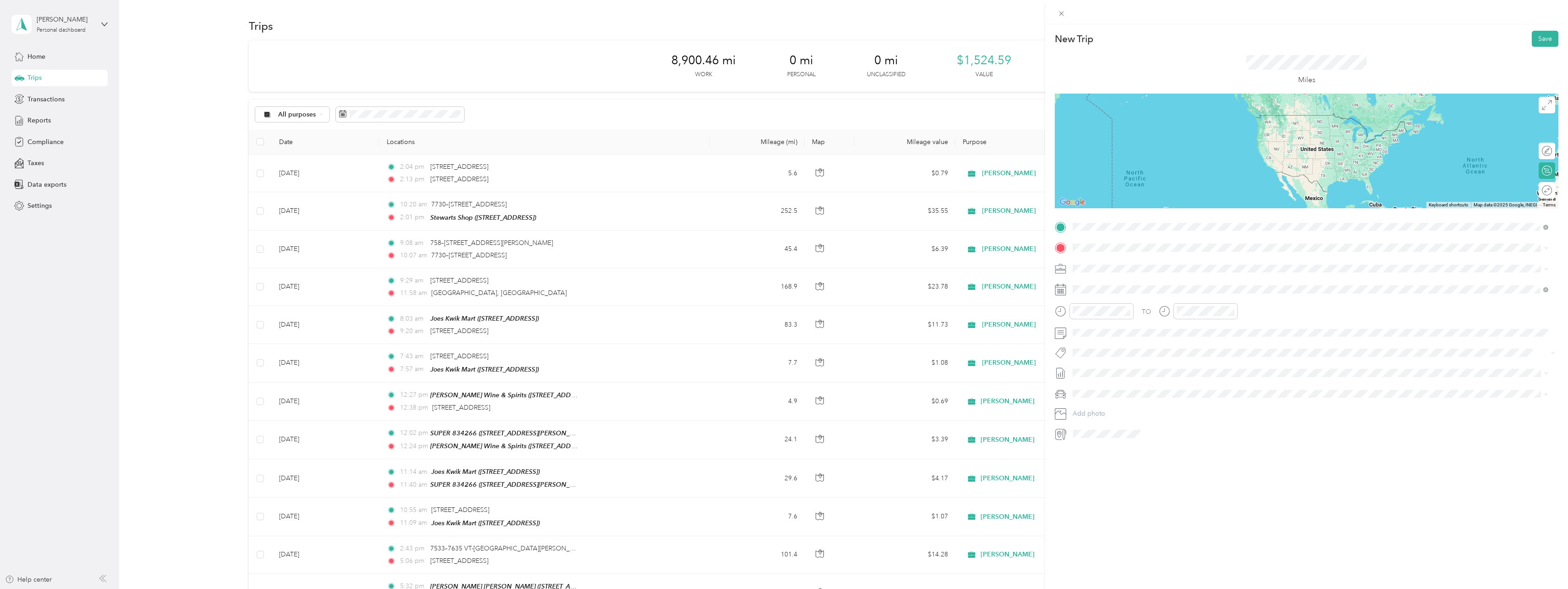
click at [1149, 258] on span "Forked River [US_STATE], [GEOGRAPHIC_DATA]" at bounding box center [1141, 264] width 103 height 16
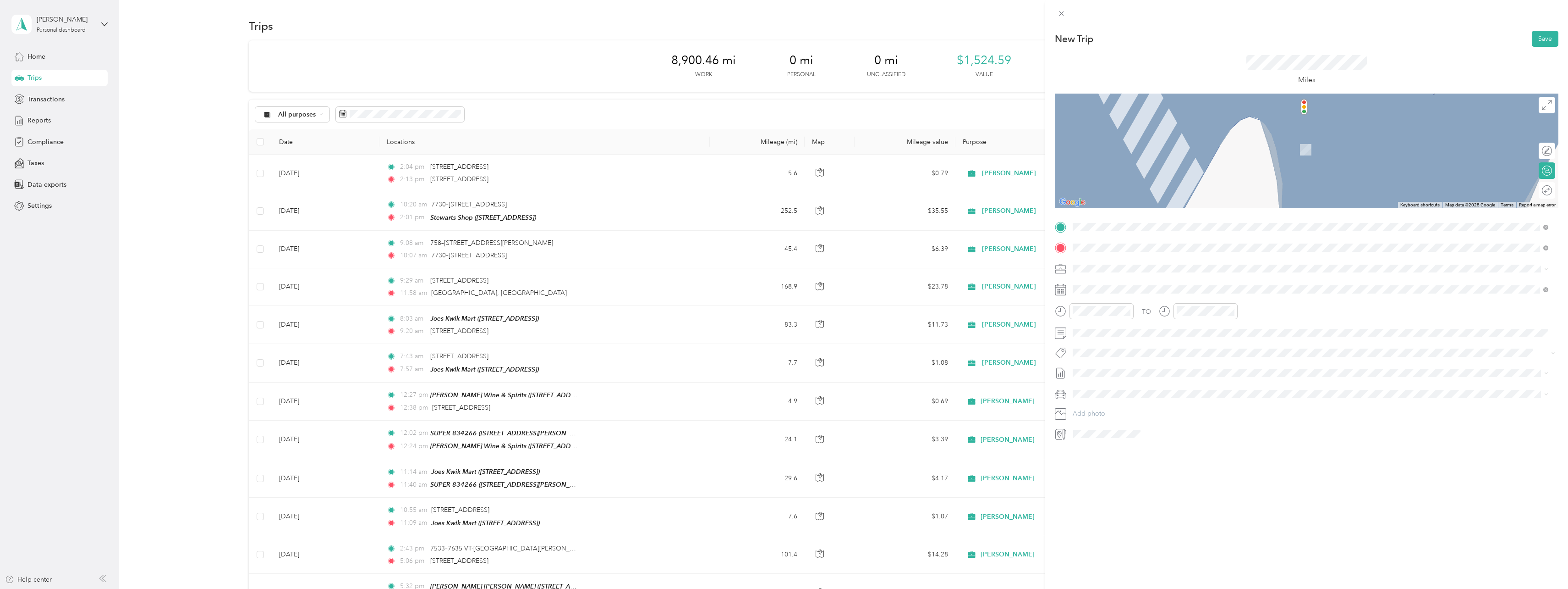
click at [1117, 303] on span "[STREET_ADDRESS][PERSON_NAME][US_STATE]" at bounding box center [1161, 300] width 142 height 9
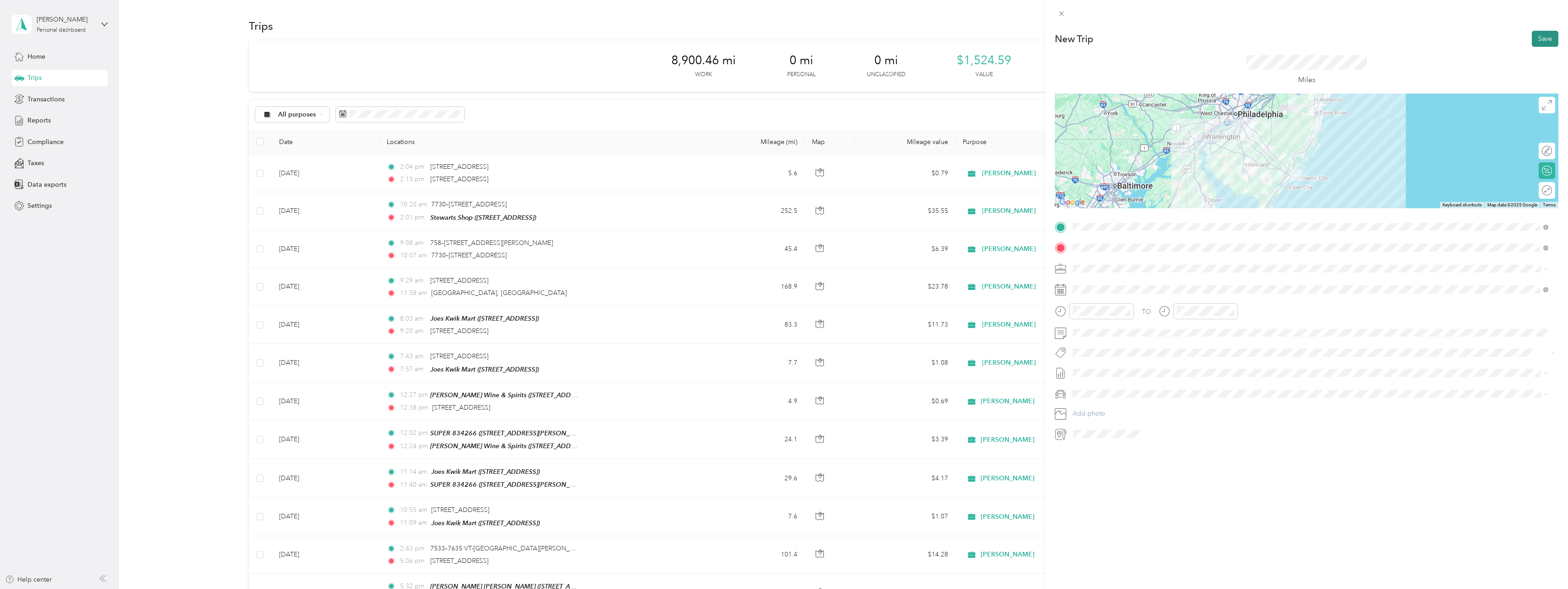
click at [1538, 40] on button "Save" at bounding box center [1545, 38] width 27 height 16
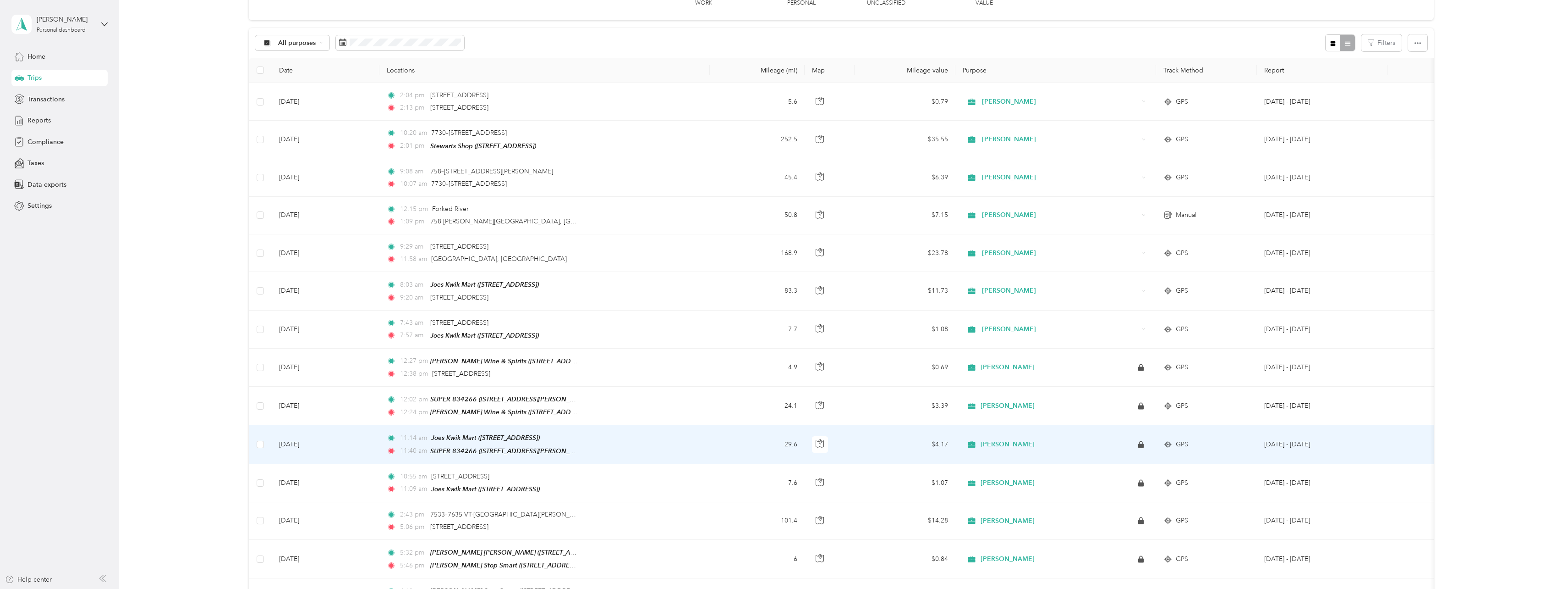
scroll to position [0, 0]
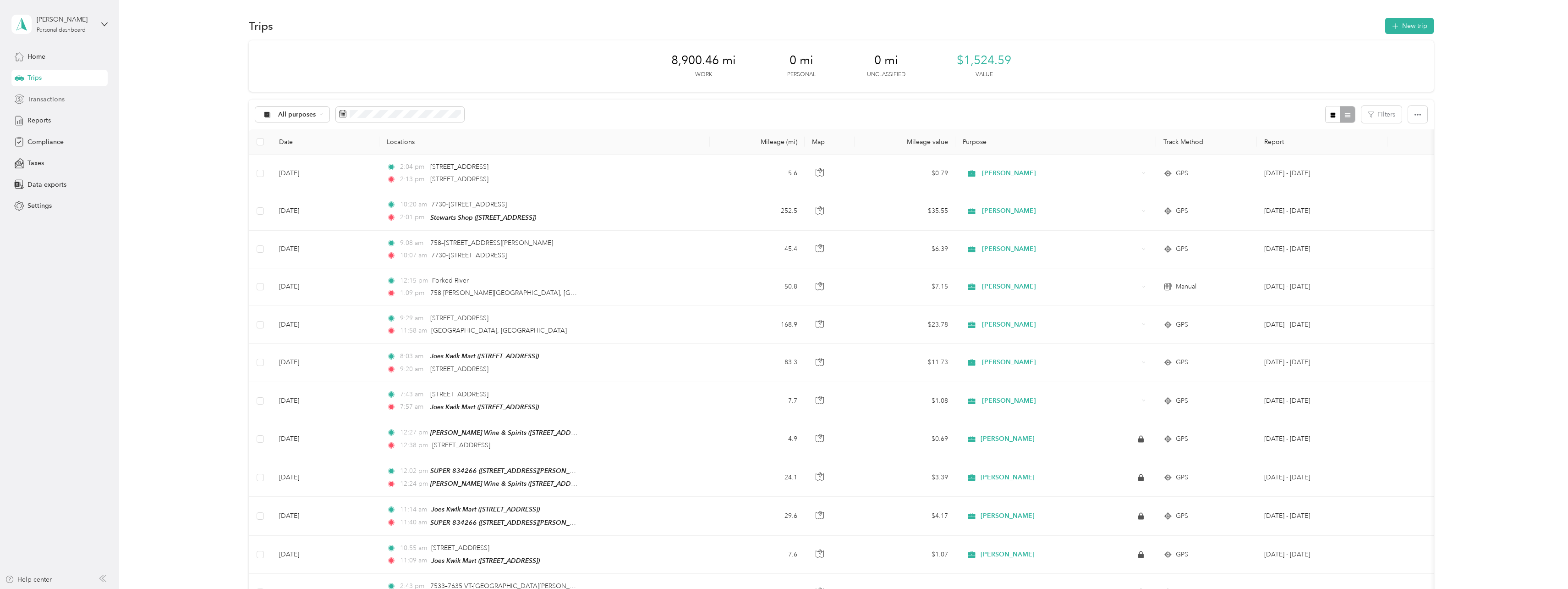
click at [44, 99] on span "Transactions" at bounding box center [46, 99] width 37 height 10
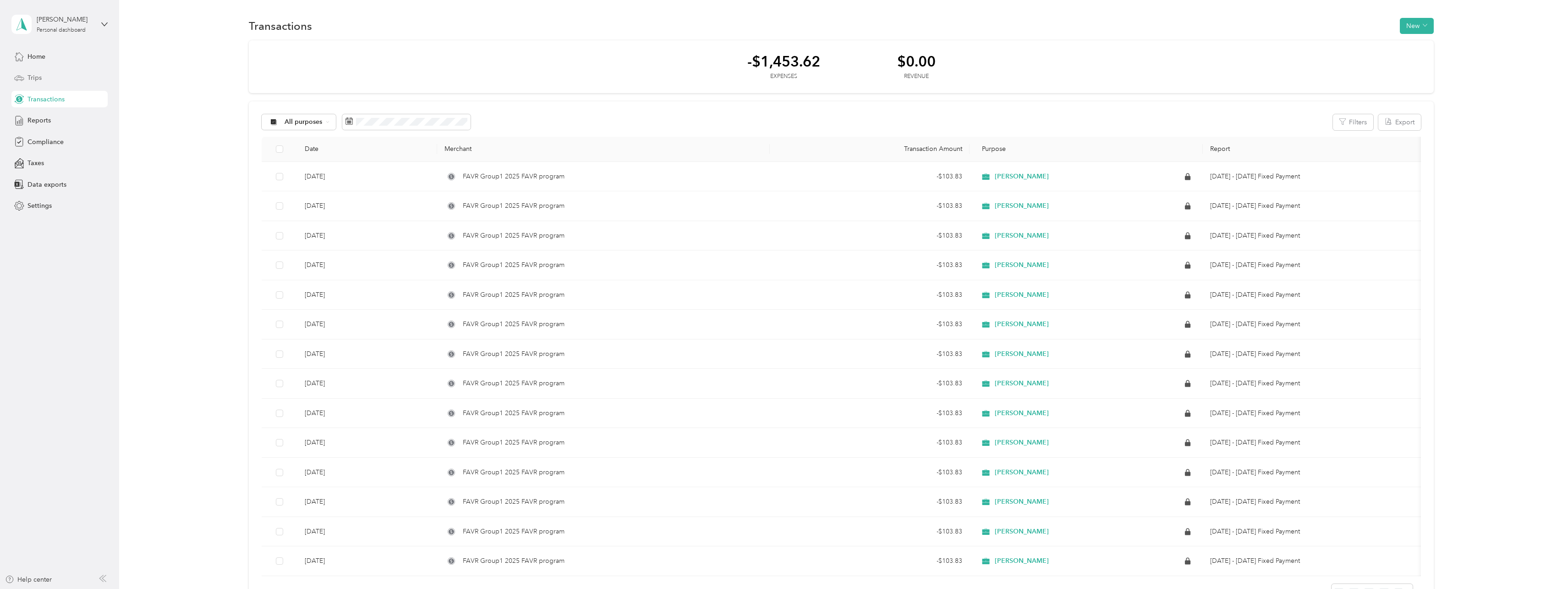
click at [40, 74] on span "Trips" at bounding box center [34, 78] width 14 height 10
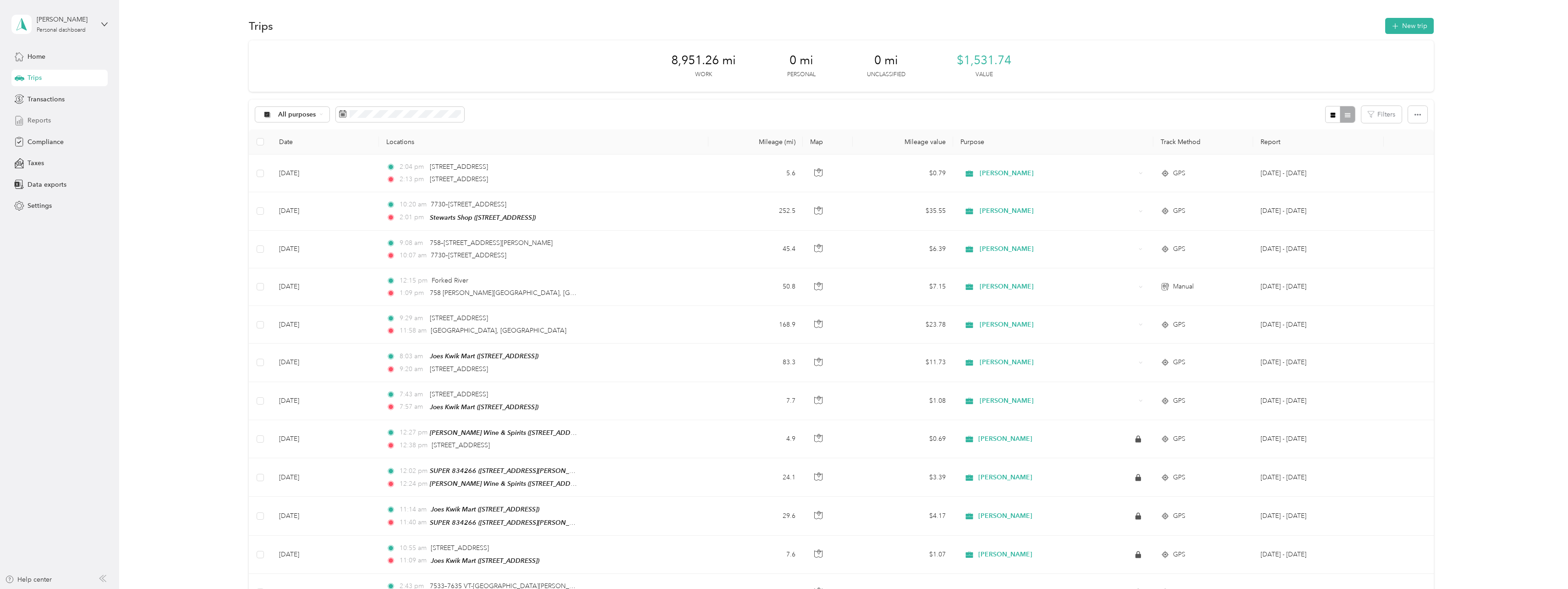
click at [40, 118] on span "Reports" at bounding box center [39, 121] width 23 height 10
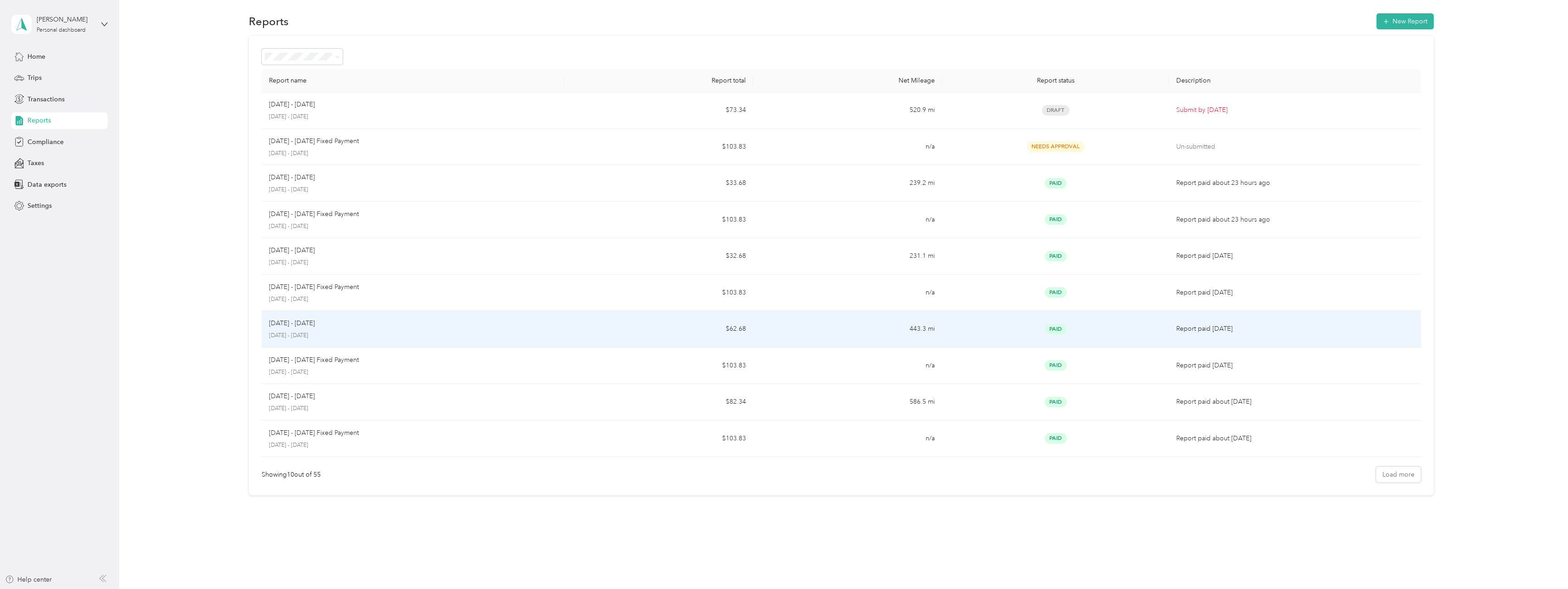
scroll to position [6, 0]
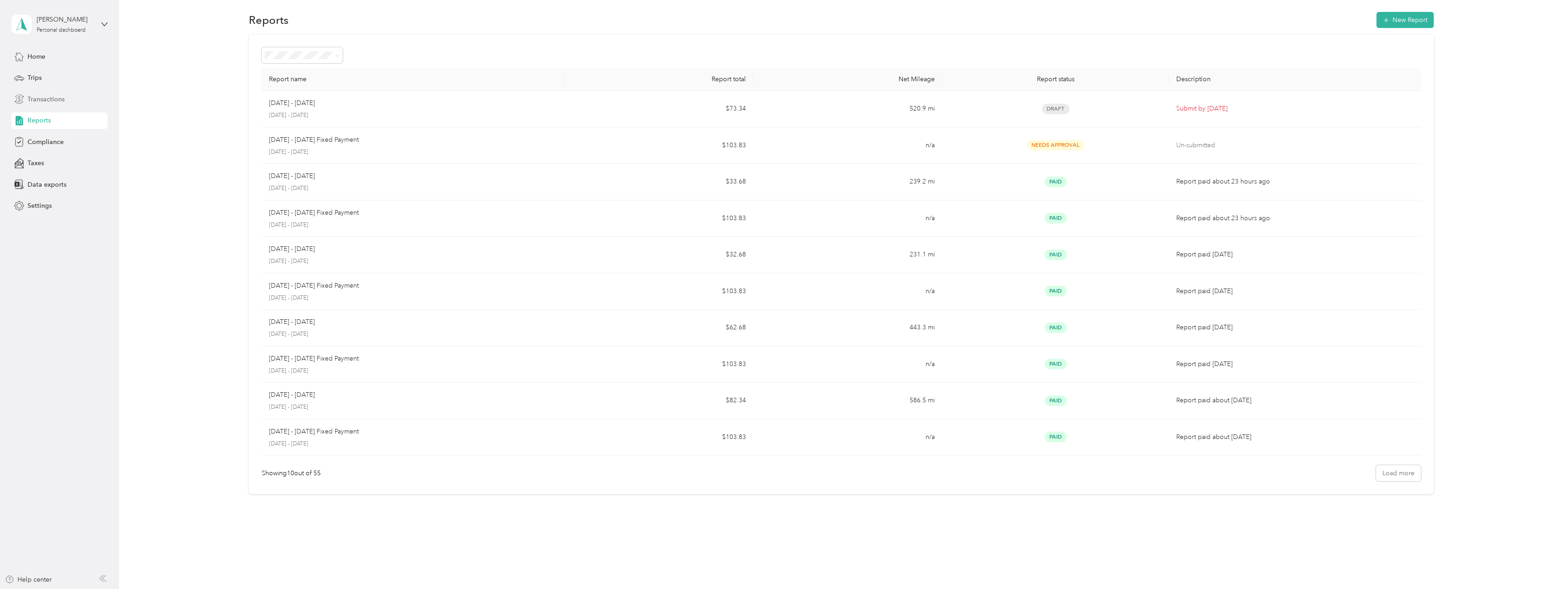
click at [42, 99] on span "Transactions" at bounding box center [46, 99] width 37 height 10
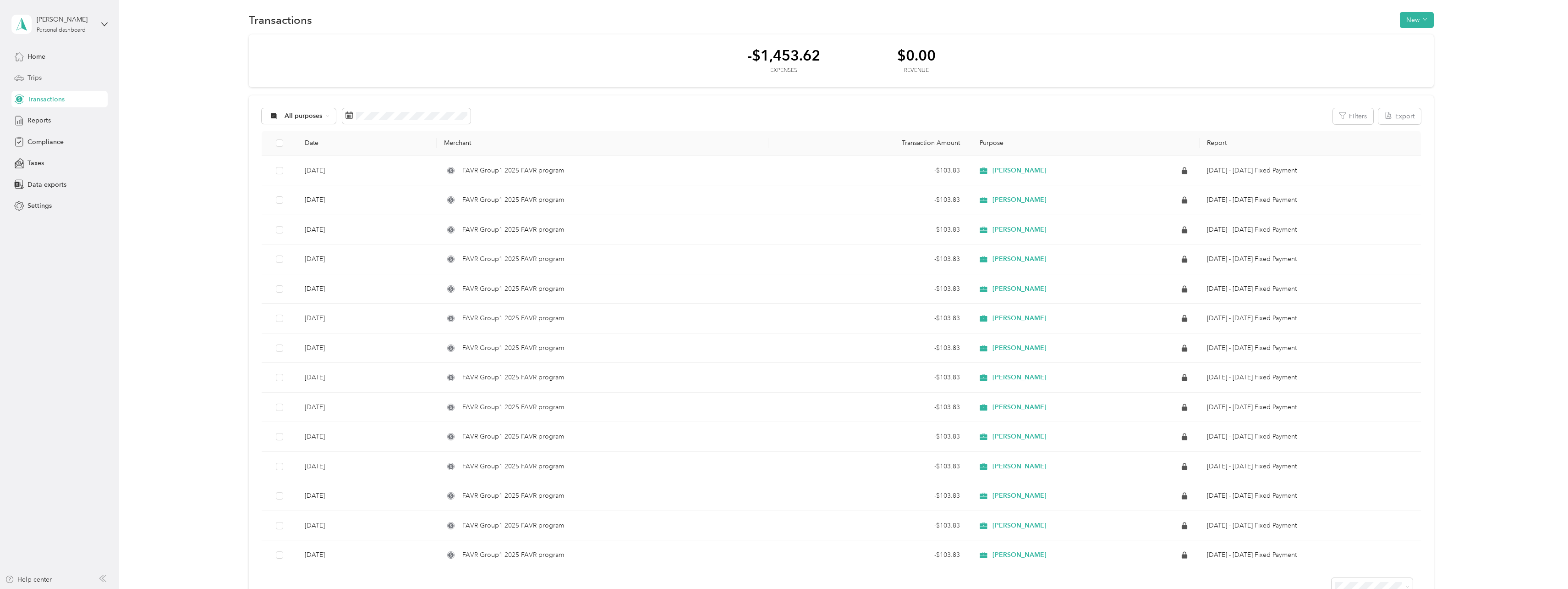
click at [31, 73] on span "Trips" at bounding box center [34, 78] width 14 height 10
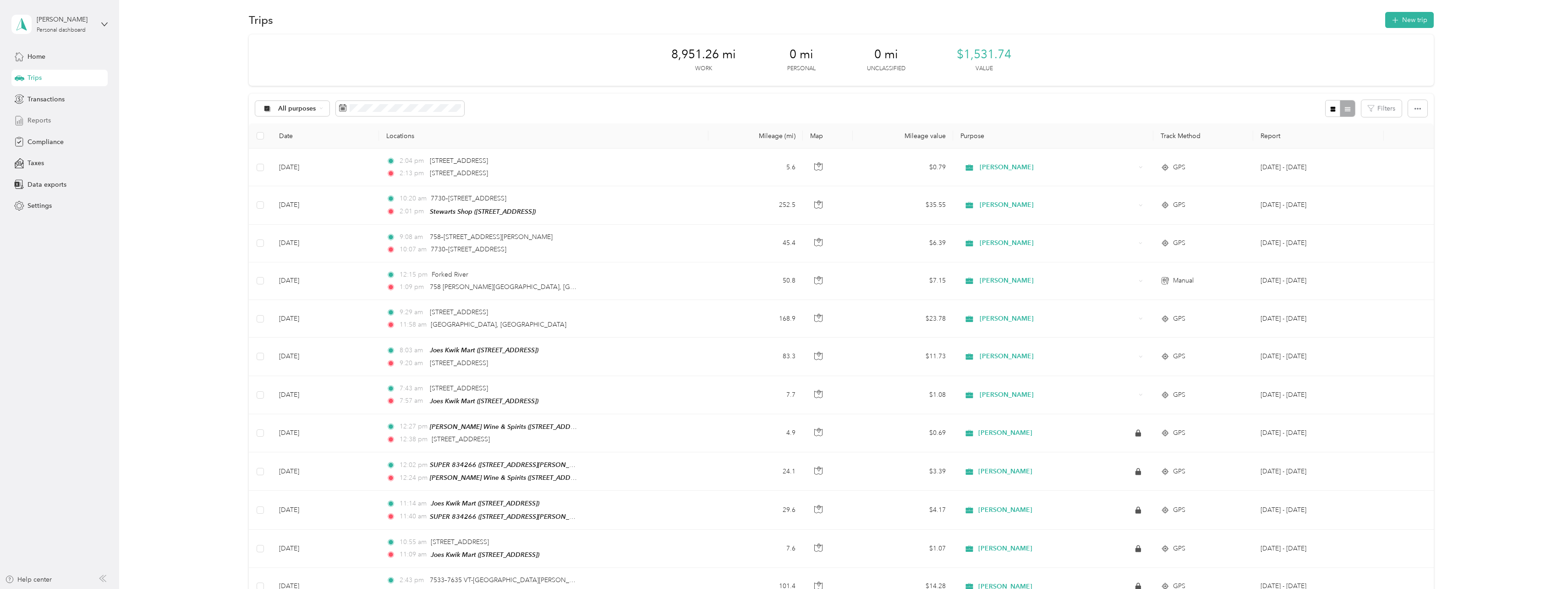
click at [37, 119] on span "Reports" at bounding box center [39, 121] width 23 height 10
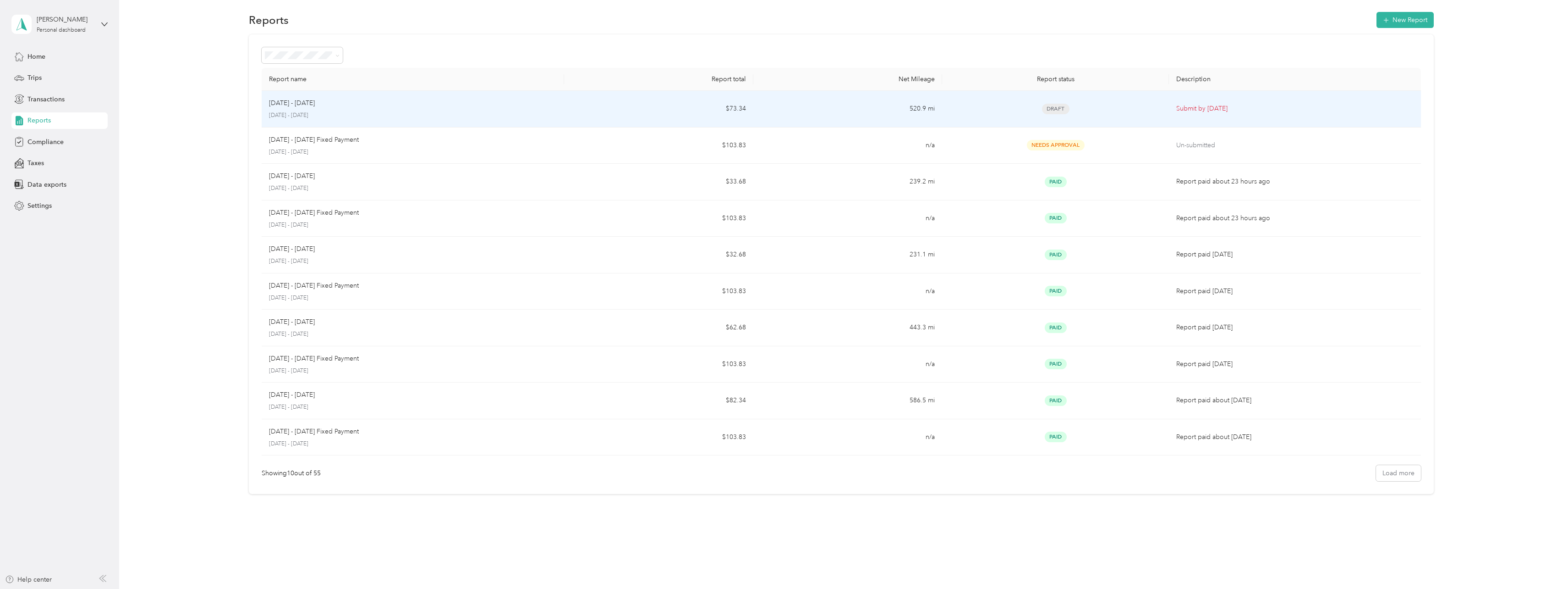
click at [317, 117] on p "[DATE] - [DATE]" at bounding box center [413, 116] width 288 height 9
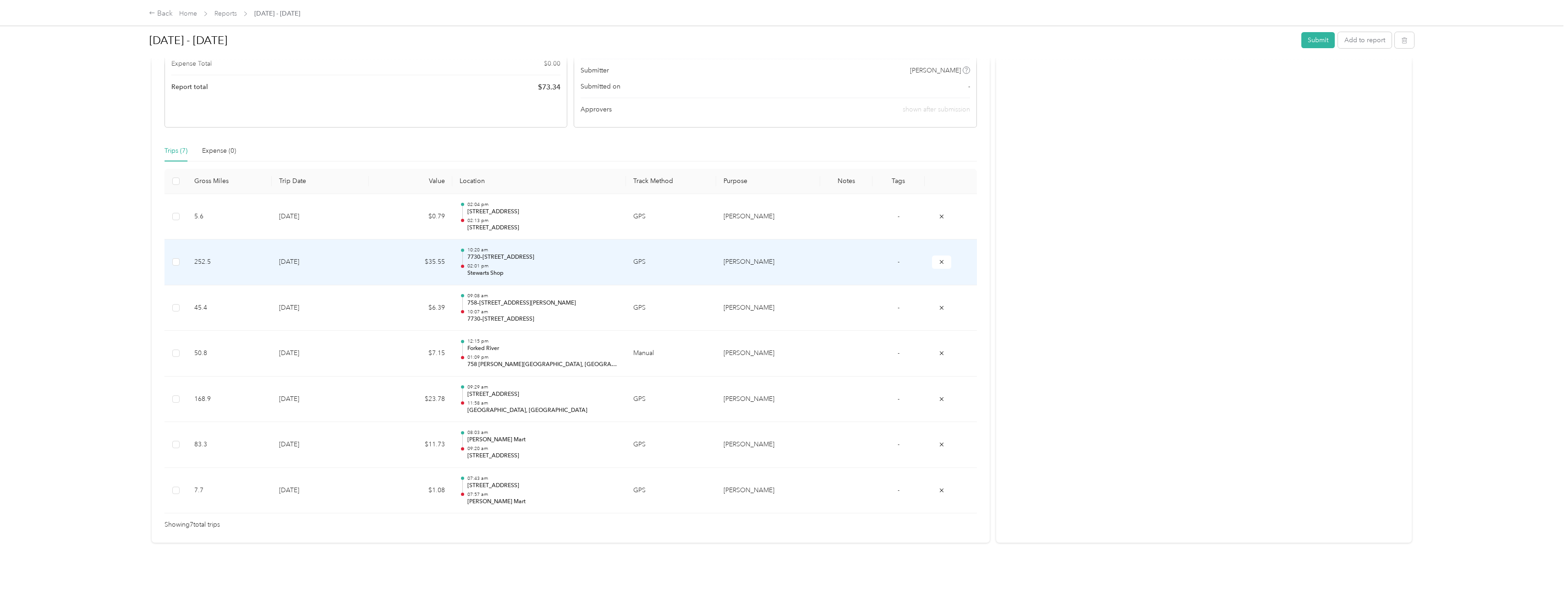
scroll to position [163, 0]
